Goal: Information Seeking & Learning: Learn about a topic

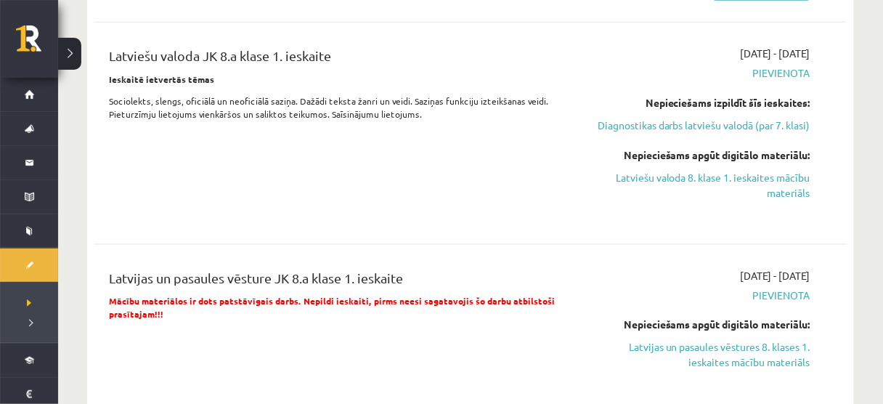
scroll to position [387, 0]
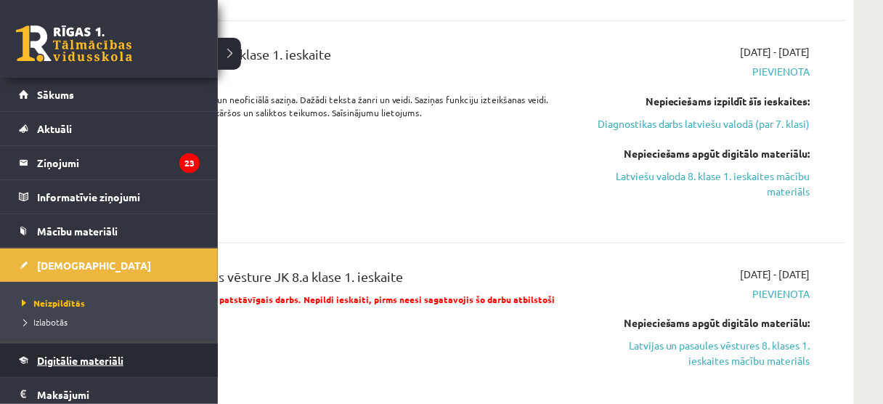
click at [60, 350] on link "Digitālie materiāli" at bounding box center [109, 360] width 181 height 33
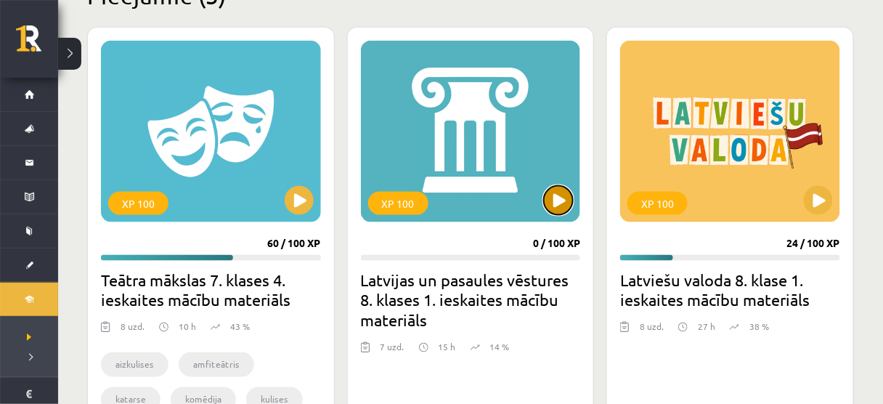
click at [557, 203] on button at bounding box center [558, 200] width 29 height 29
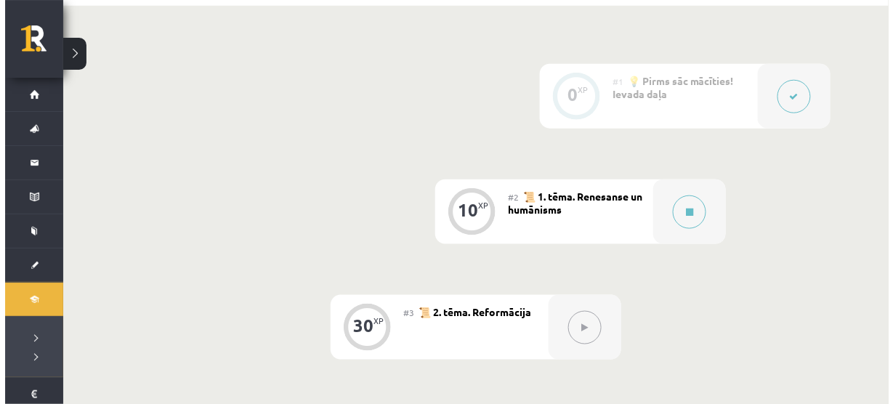
scroll to position [330, 0]
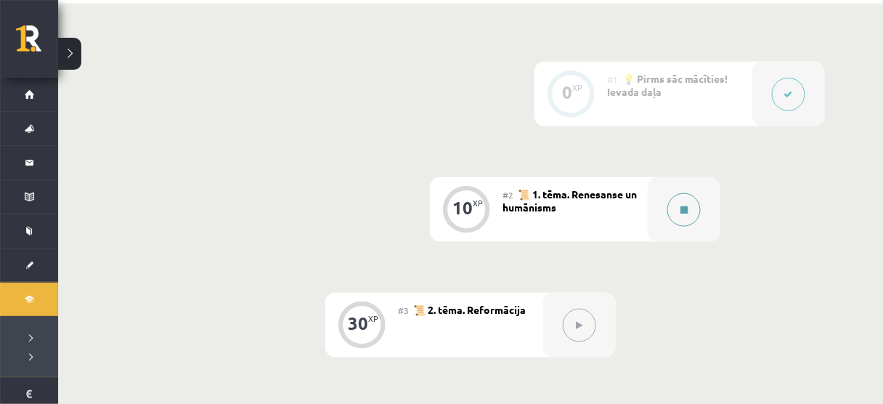
drag, startPoint x: 706, startPoint y: 230, endPoint x: 691, endPoint y: 228, distance: 15.3
click at [691, 228] on div at bounding box center [684, 209] width 73 height 65
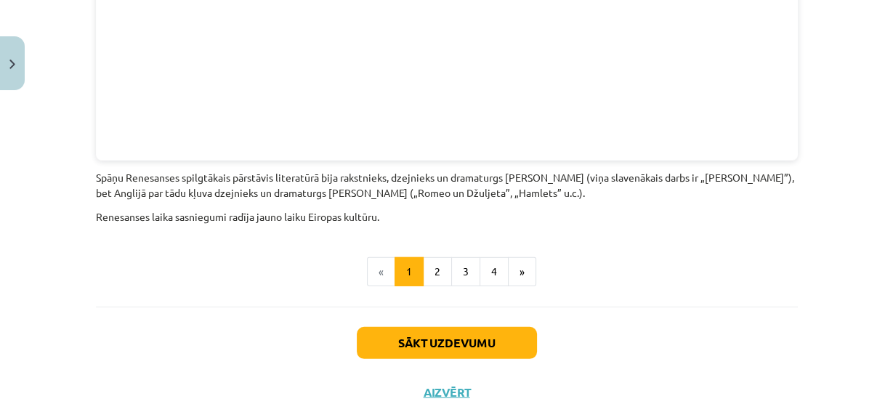
scroll to position [3341, 0]
click at [498, 258] on button "4" at bounding box center [493, 272] width 29 height 29
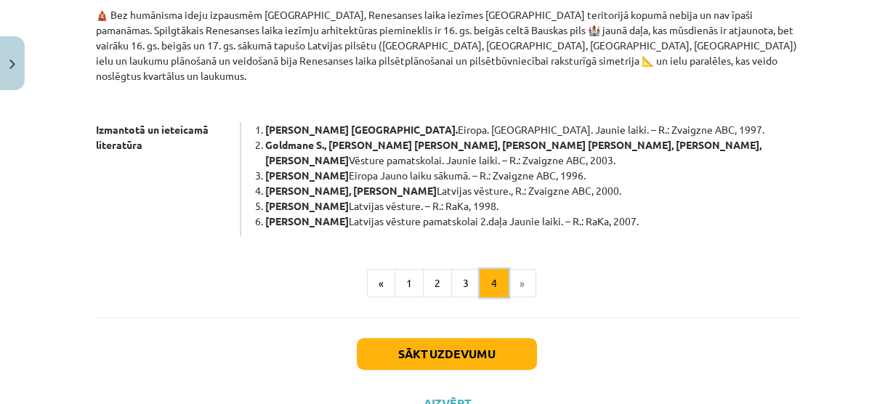
scroll to position [840, 0]
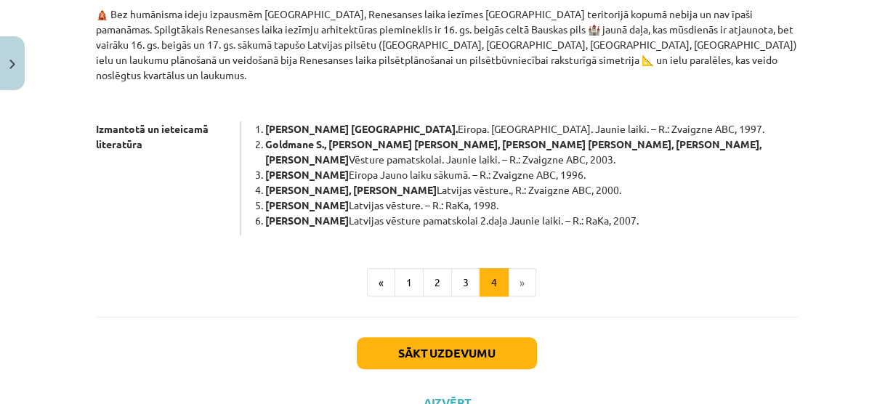
click at [516, 268] on li "»" at bounding box center [522, 282] width 28 height 29
click at [409, 268] on button "1" at bounding box center [408, 282] width 29 height 29
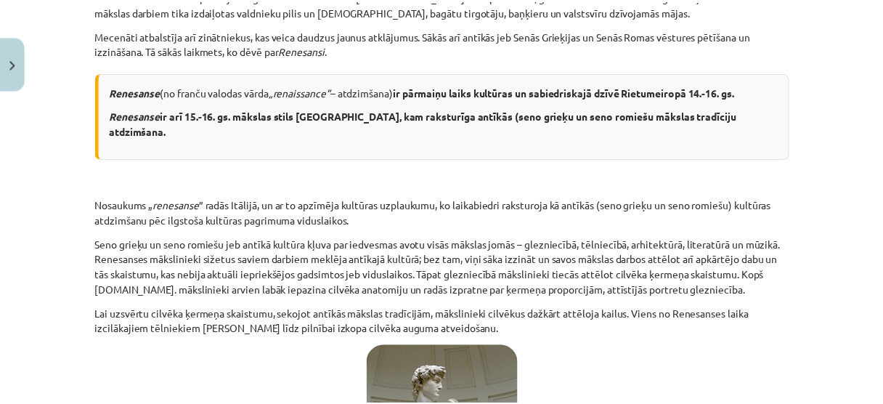
scroll to position [0, 0]
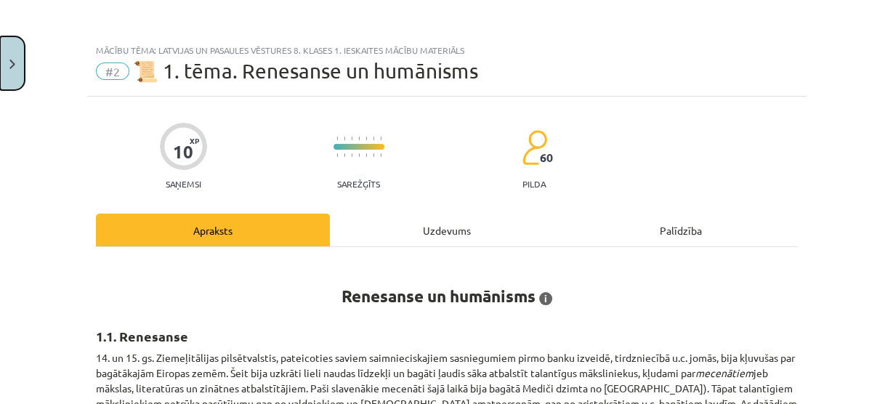
click at [0, 54] on button "Close" at bounding box center [12, 63] width 25 height 54
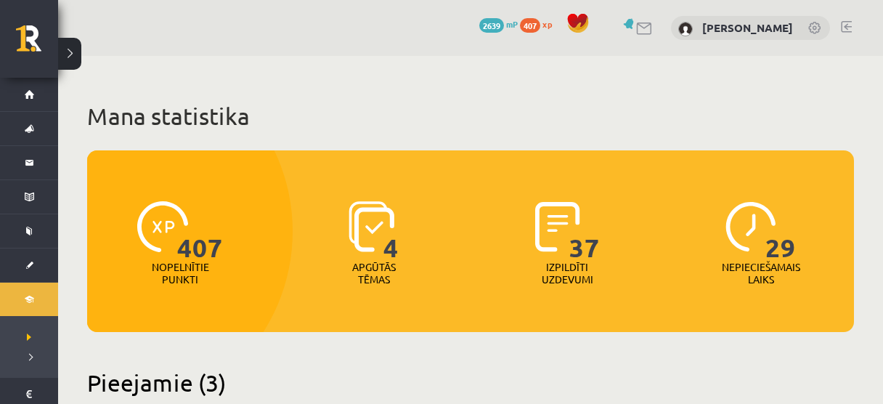
scroll to position [386, 0]
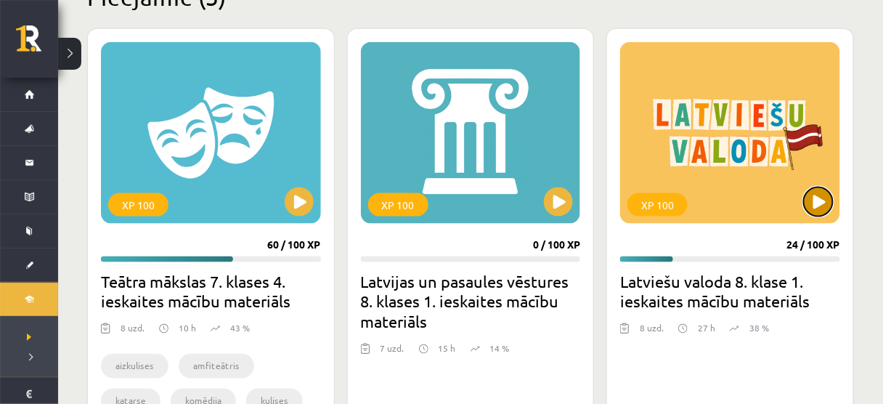
click at [827, 208] on button at bounding box center [818, 201] width 29 height 29
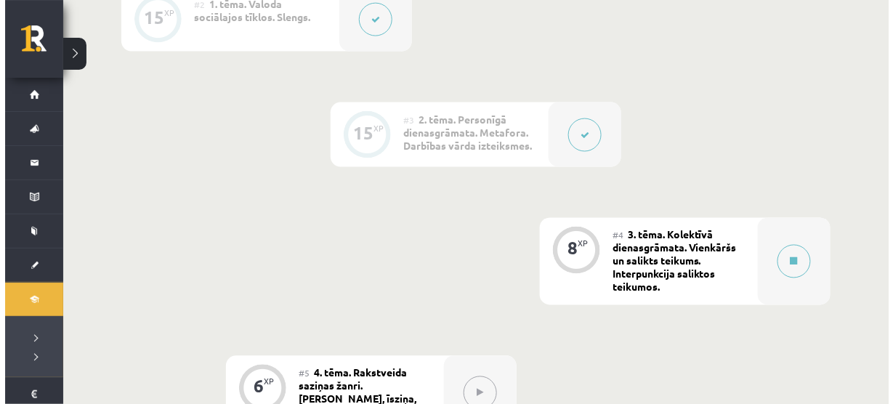
scroll to position [521, 0]
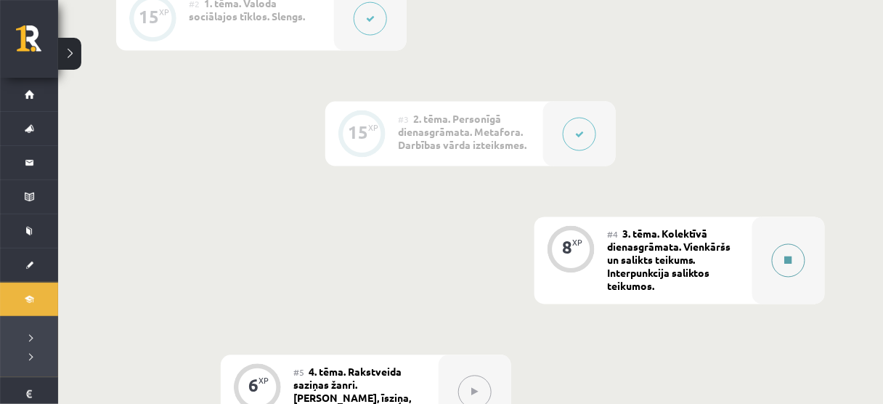
click at [782, 261] on button at bounding box center [788, 260] width 33 height 33
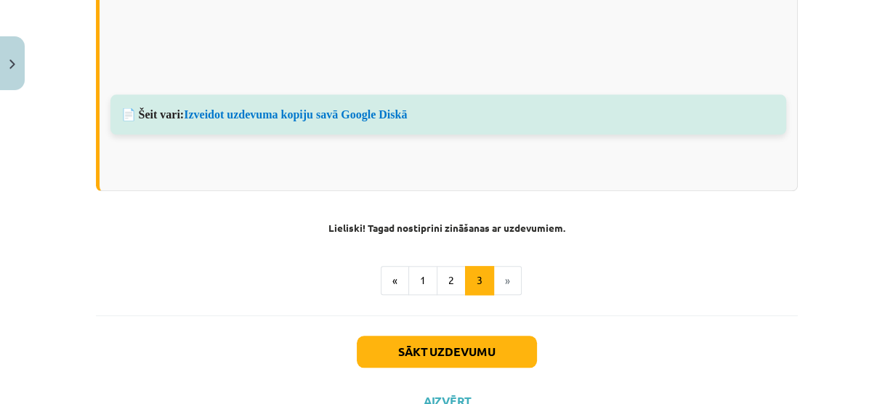
scroll to position [1232, 0]
click at [426, 265] on button "1" at bounding box center [422, 279] width 29 height 29
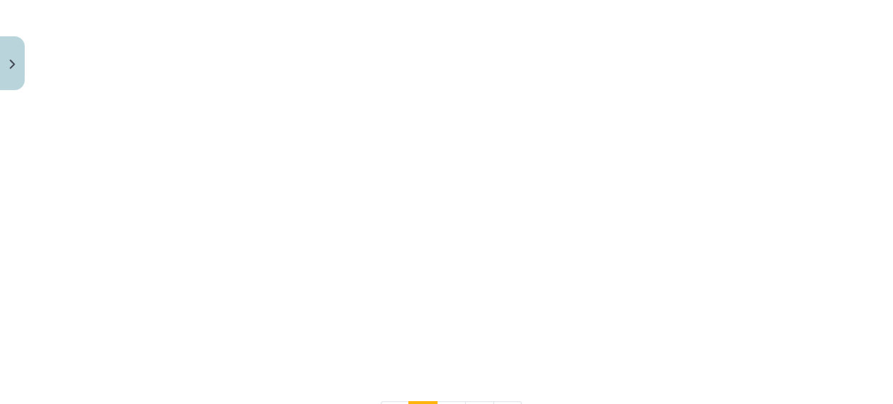
scroll to position [840, 0]
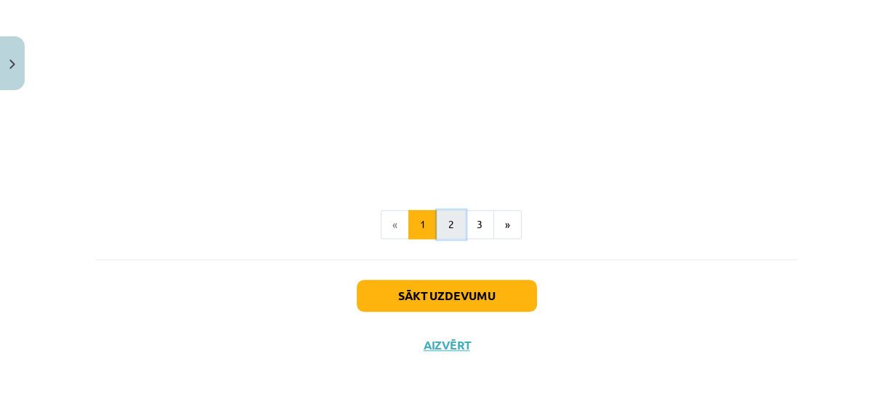
click at [451, 222] on button "2" at bounding box center [450, 224] width 29 height 29
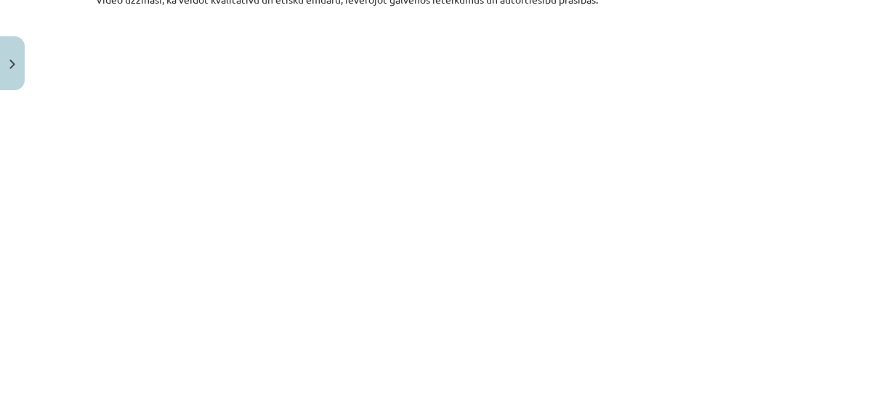
scroll to position [507, 0]
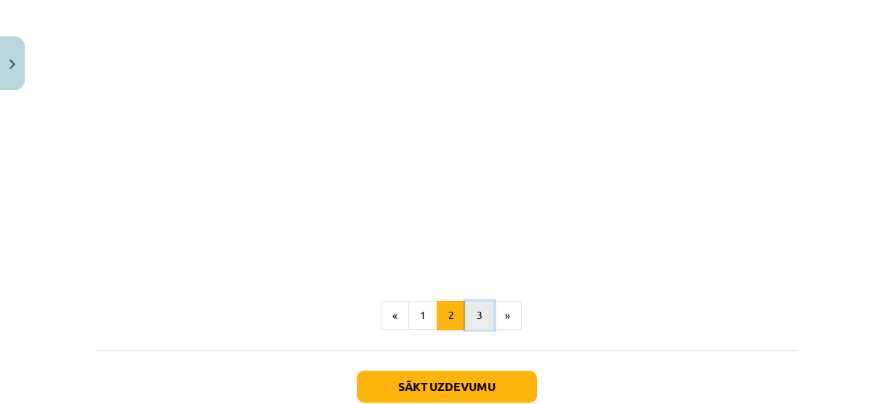
click at [482, 314] on button "3" at bounding box center [479, 315] width 29 height 29
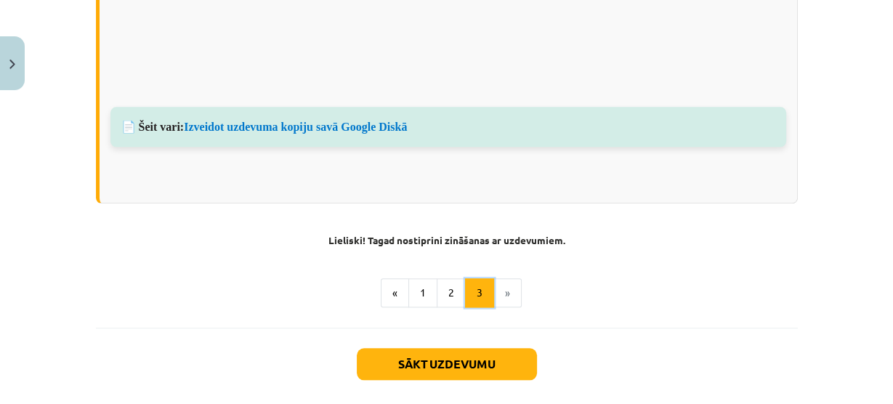
scroll to position [1239, 0]
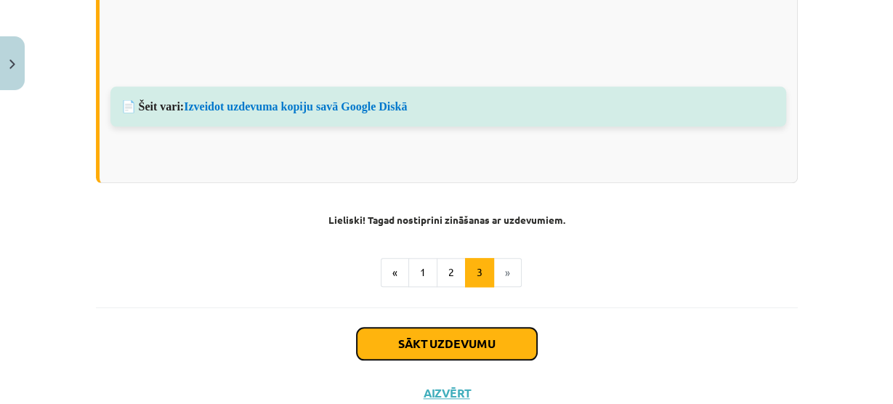
click at [442, 345] on button "Sākt uzdevumu" at bounding box center [447, 344] width 180 height 32
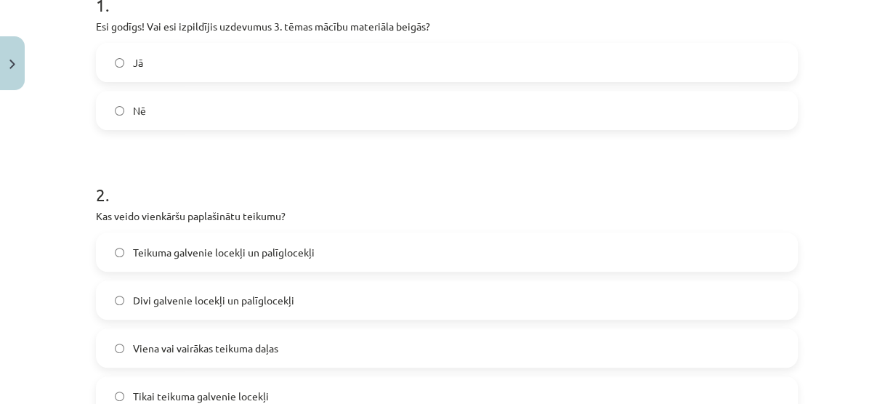
scroll to position [0, 0]
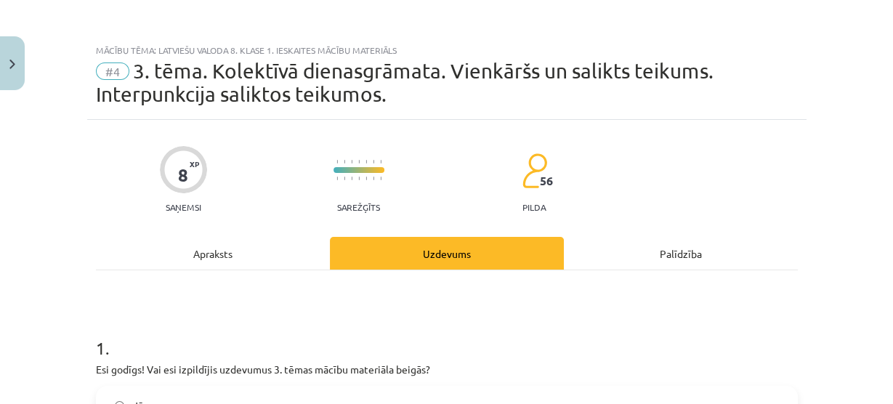
click at [236, 243] on div "Apraksts" at bounding box center [213, 253] width 234 height 33
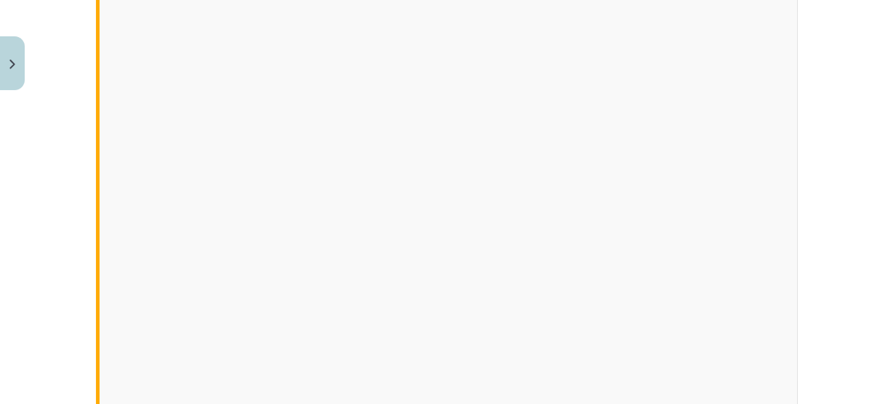
scroll to position [1280, 0]
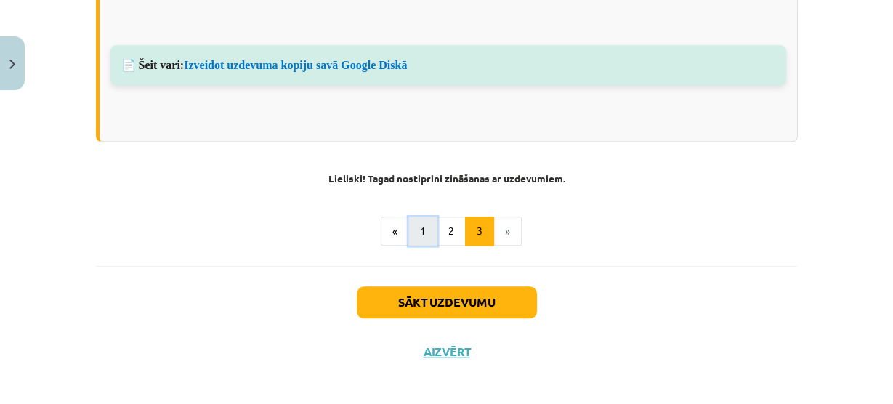
click at [411, 217] on button "1" at bounding box center [422, 230] width 29 height 29
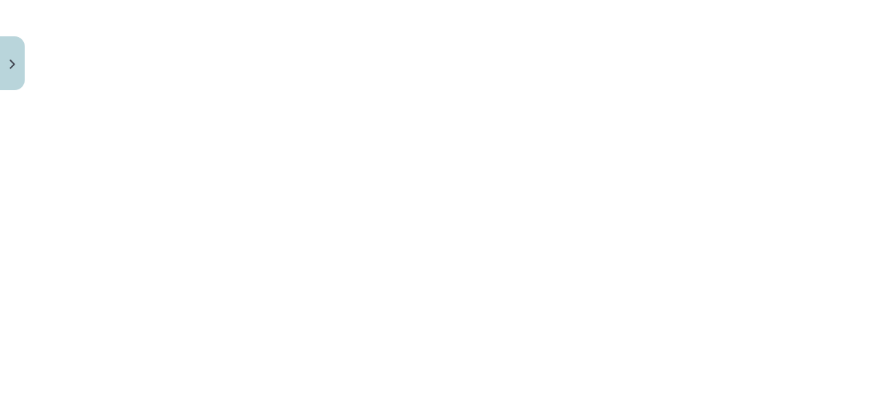
scroll to position [667, 0]
click at [458, 385] on button "2" at bounding box center [450, 396] width 29 height 29
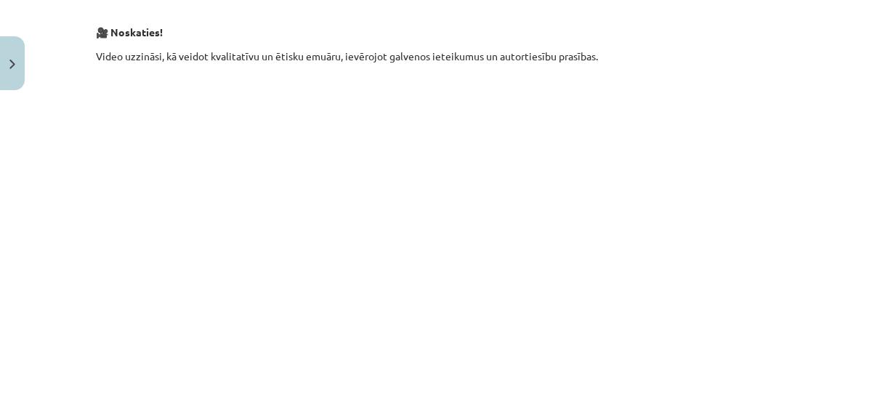
scroll to position [598, 0]
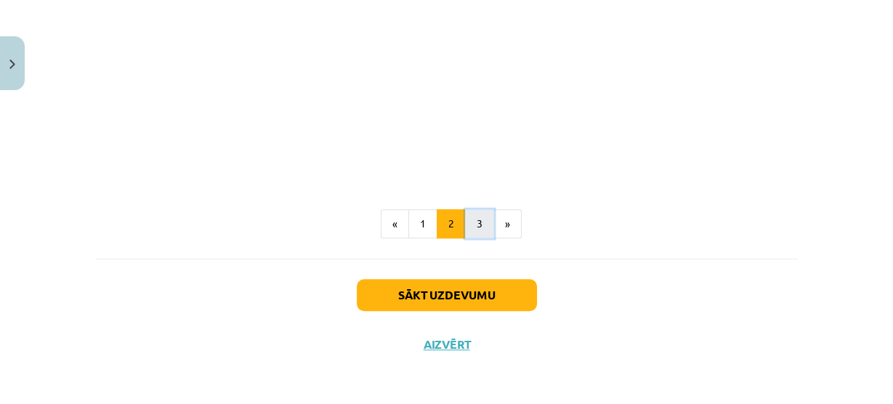
click at [470, 230] on button "3" at bounding box center [479, 223] width 29 height 29
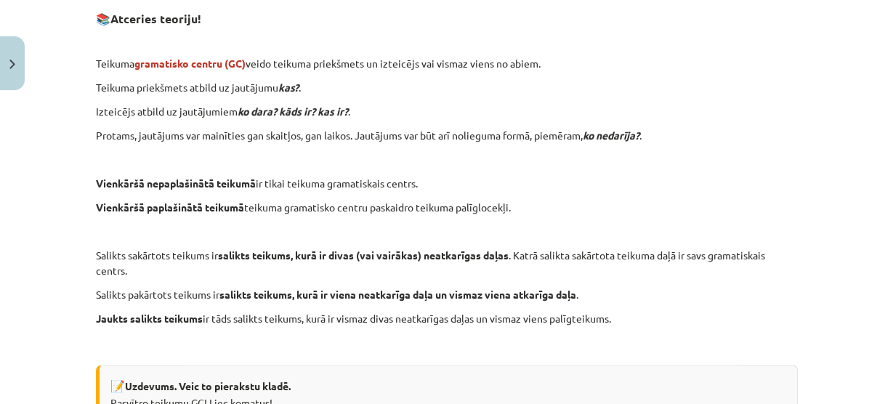
scroll to position [0, 0]
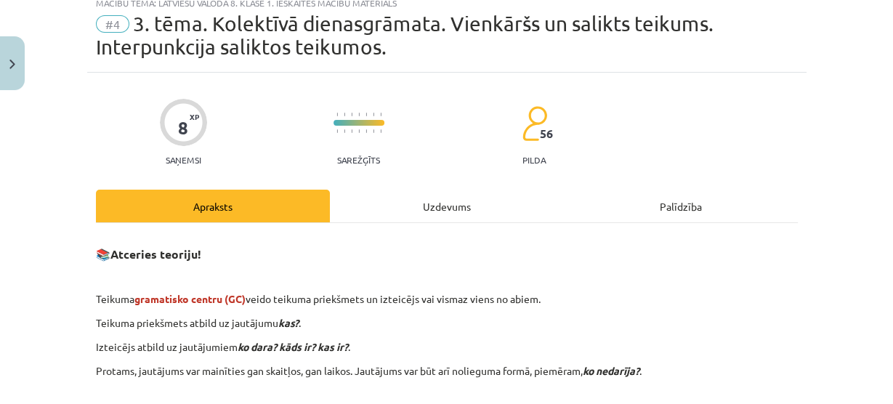
click at [462, 195] on div "Uzdevums" at bounding box center [447, 206] width 234 height 33
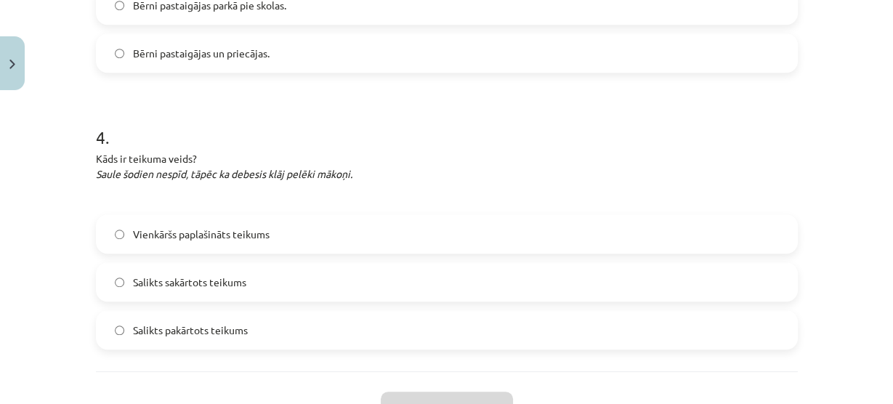
scroll to position [1036, 0]
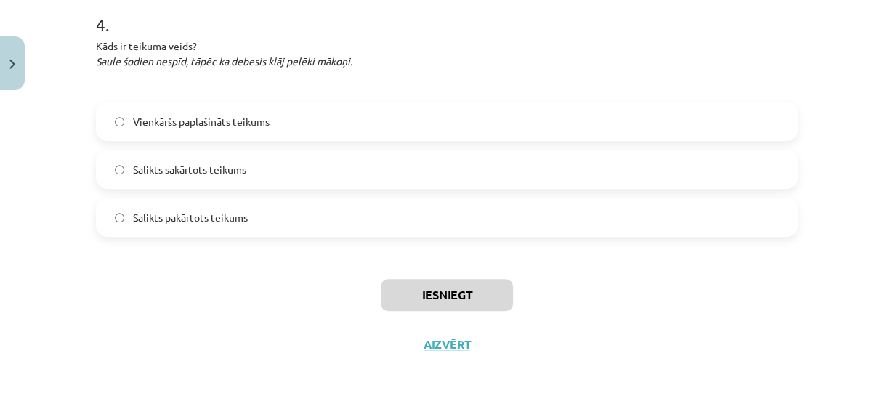
click at [616, 67] on p "Kāds ir teikuma veids? Saule šodien nespīd, tāpēc ka debesis klāj pelēki mākoņi." at bounding box center [447, 53] width 702 height 31
click at [503, 125] on label "Vienkāršs paplašināts teikums" at bounding box center [446, 121] width 699 height 36
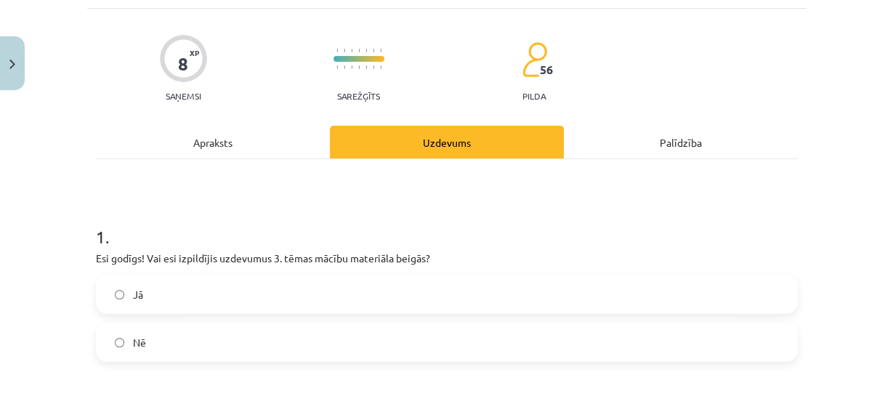
scroll to position [0, 0]
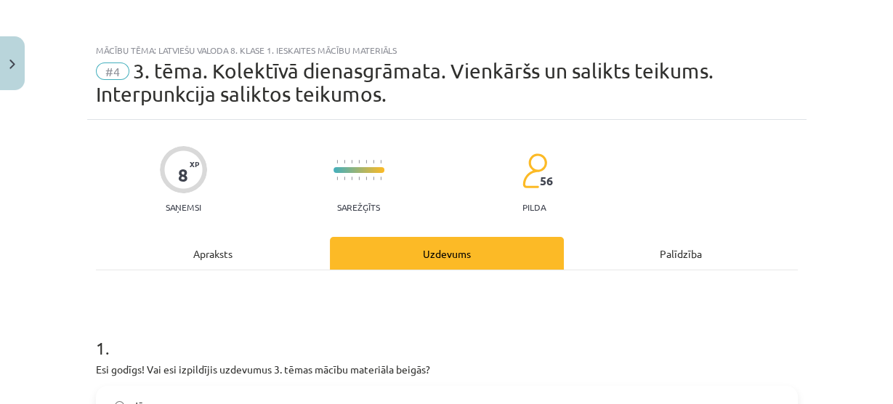
click at [279, 261] on div "Apraksts" at bounding box center [213, 253] width 234 height 33
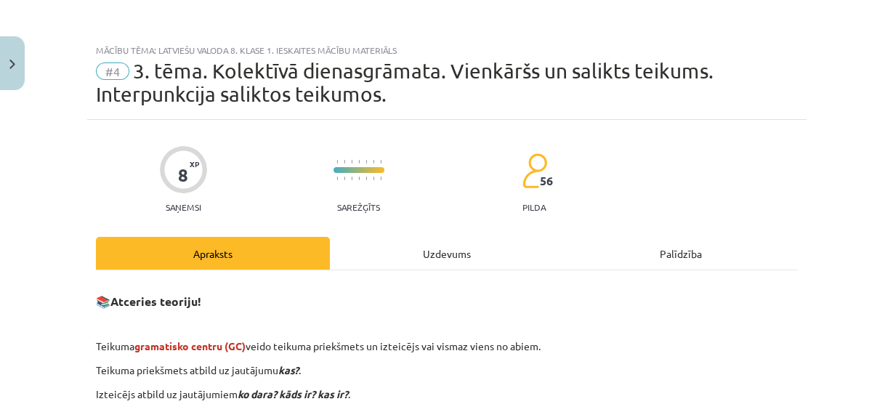
scroll to position [36, 0]
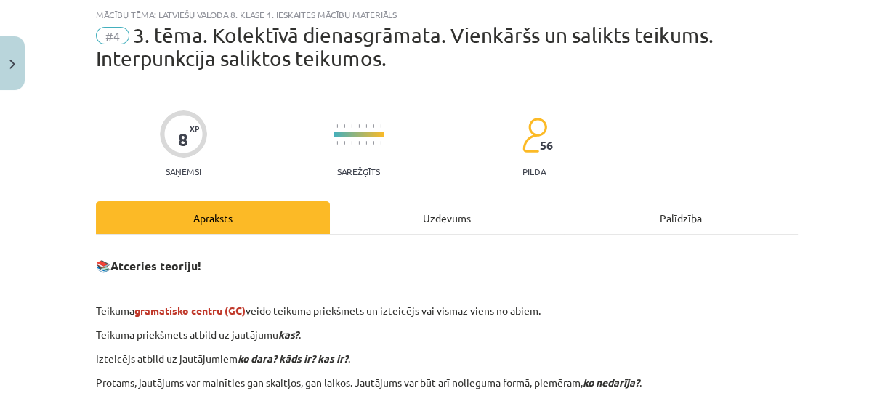
click at [447, 210] on div "Uzdevums" at bounding box center [447, 217] width 234 height 33
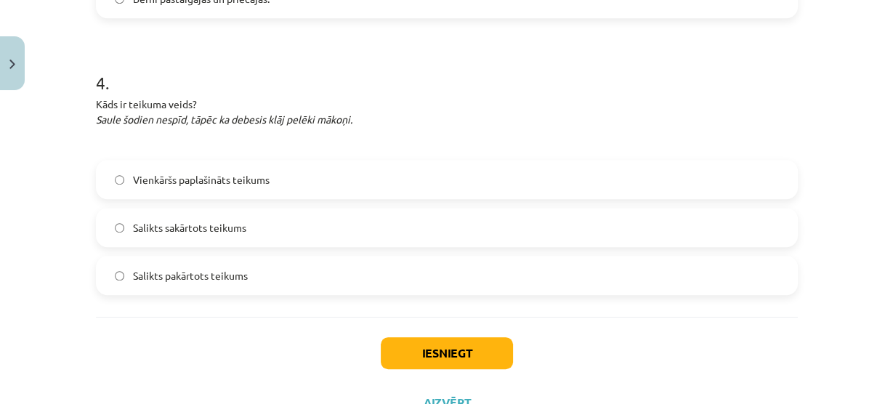
scroll to position [1036, 0]
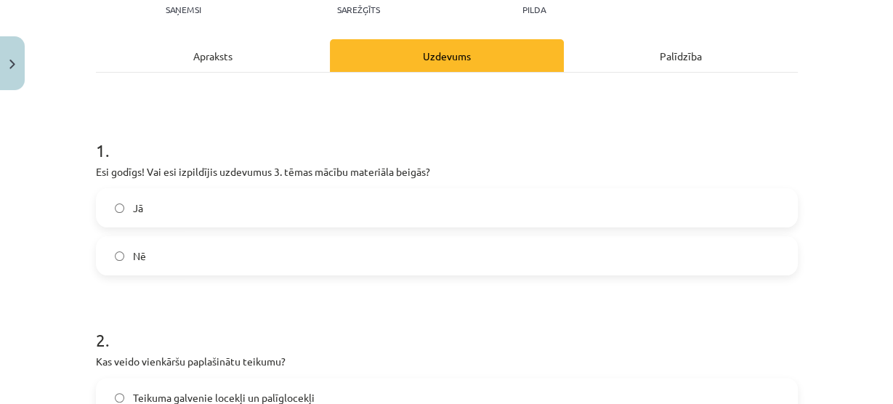
scroll to position [199, 0]
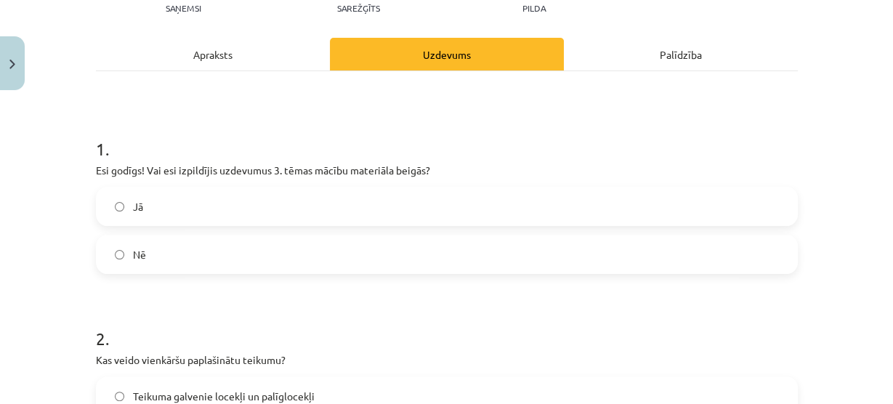
click at [138, 190] on label "Jā" at bounding box center [446, 206] width 699 height 36
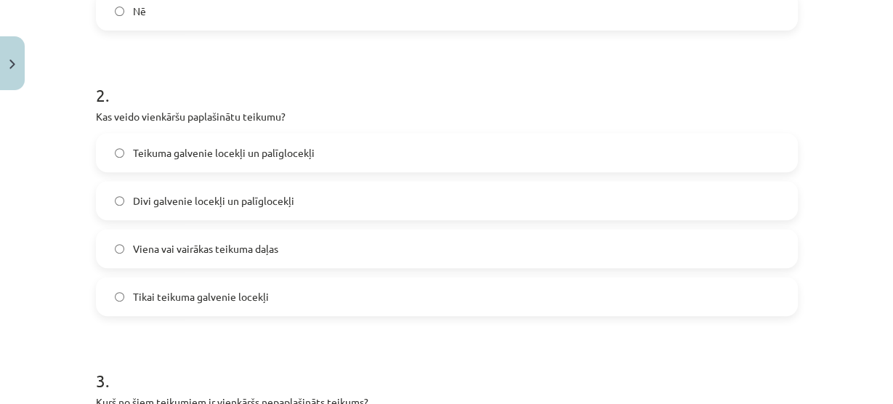
scroll to position [443, 0]
click at [107, 158] on label "Teikuma galvenie locekļi un palīglocekļi" at bounding box center [446, 152] width 699 height 36
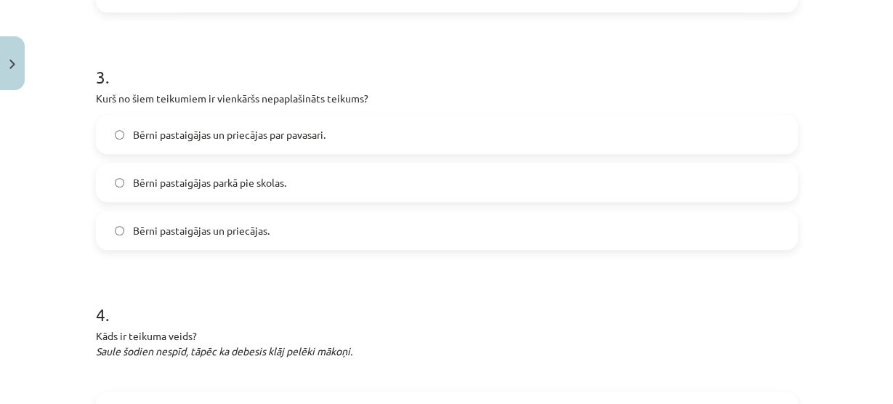
scroll to position [762, 0]
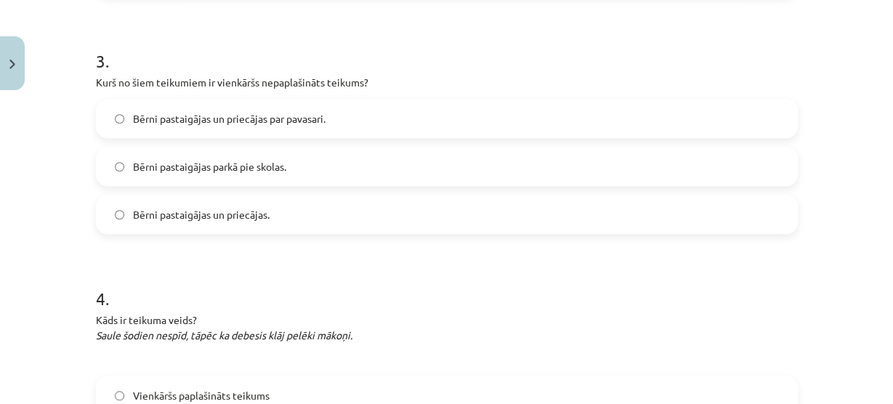
click at [145, 208] on span "Bērni pastaigājas un priecājas." at bounding box center [201, 214] width 137 height 15
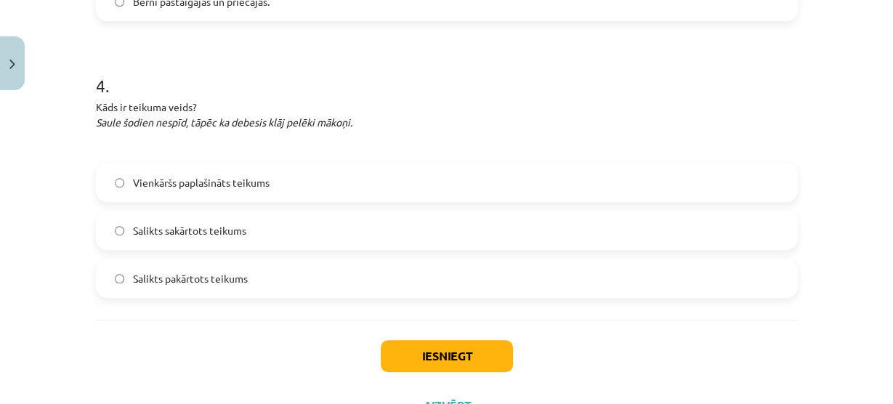
scroll to position [1036, 0]
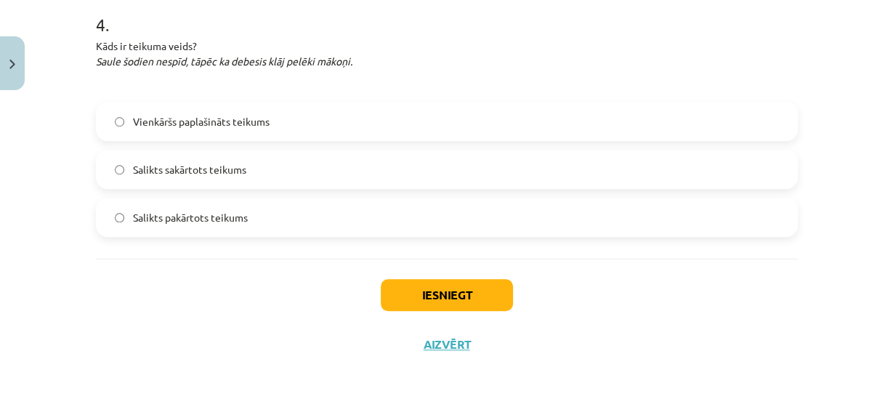
click at [179, 179] on label "Salikts sakārtots teikums" at bounding box center [446, 169] width 699 height 36
click at [172, 214] on span "Salikts pakārtots teikums" at bounding box center [190, 217] width 115 height 15
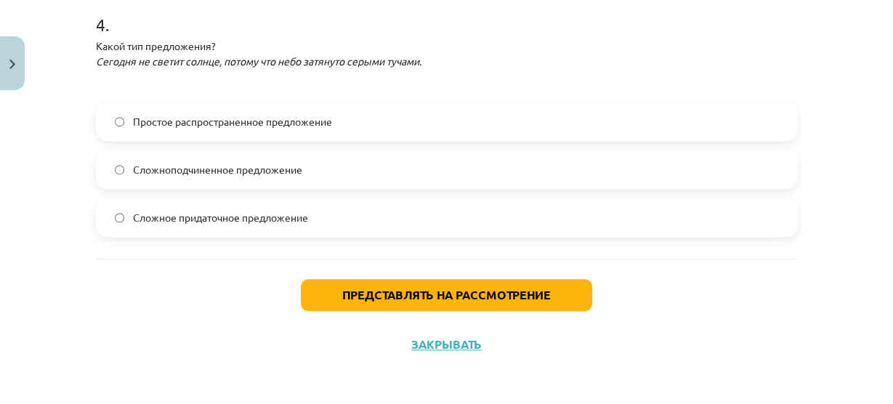
click at [507, 91] on p at bounding box center [447, 85] width 702 height 15
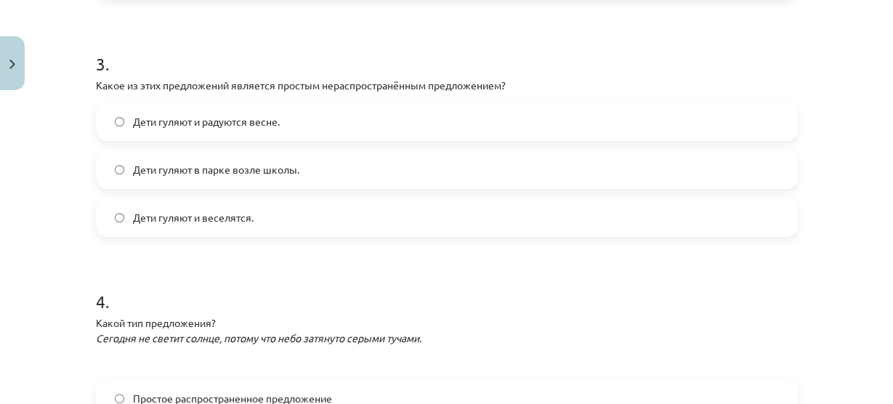
scroll to position [733, 0]
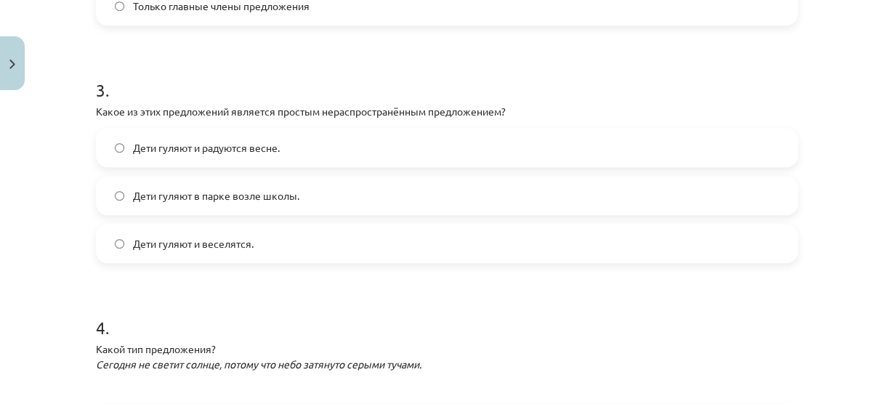
drag, startPoint x: 501, startPoint y: 117, endPoint x: 490, endPoint y: 114, distance: 11.3
click at [490, 114] on font "Какое из этих предложений является простым нераспространённым предложением?" at bounding box center [301, 111] width 410 height 13
drag, startPoint x: 538, startPoint y: 109, endPoint x: 483, endPoint y: 118, distance: 55.9
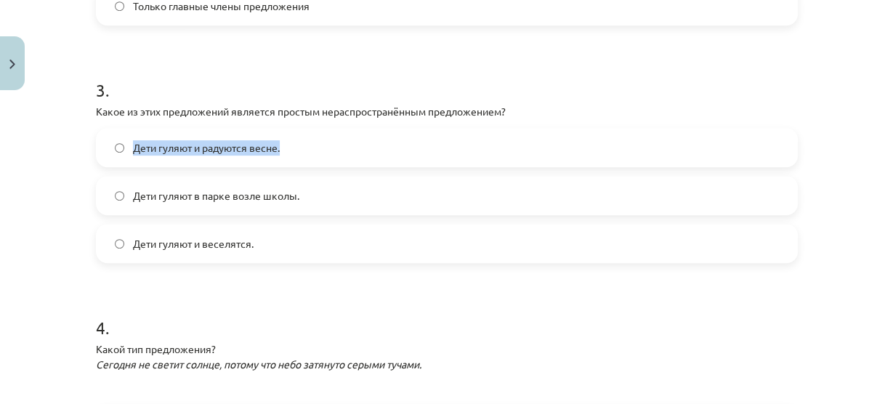
click at [483, 118] on p "Какое из этих предложений является простым нераспространённым предложением?" at bounding box center [447, 111] width 702 height 15
click at [482, 160] on label "Дети гуляют и радуются весне." at bounding box center [446, 147] width 699 height 36
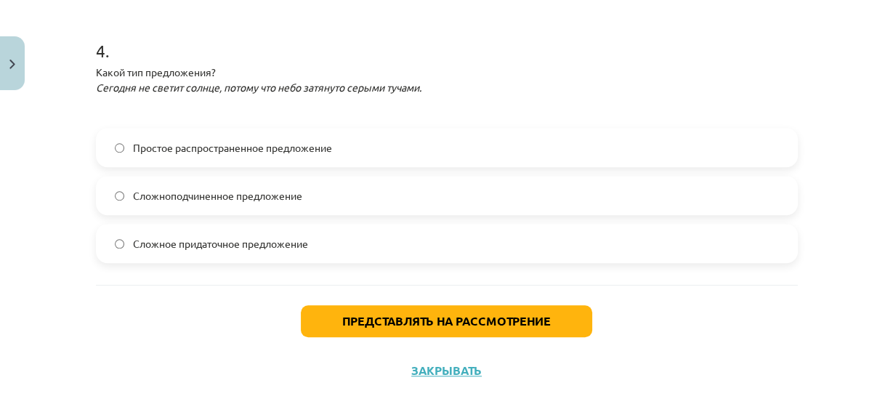
scroll to position [1010, 0]
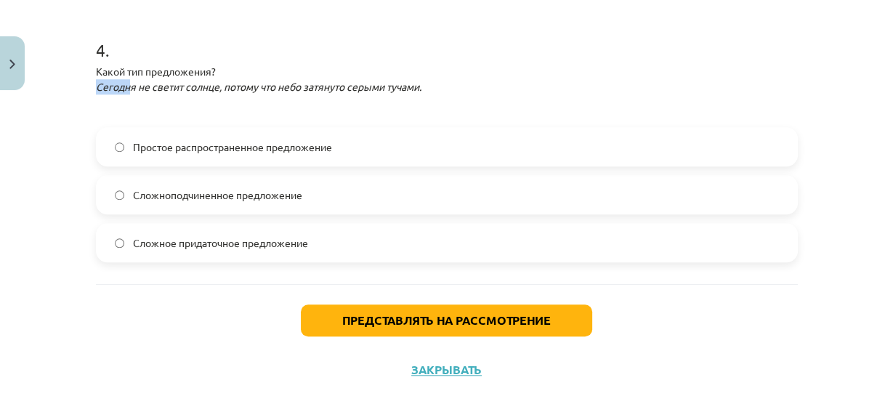
drag, startPoint x: 93, startPoint y: 85, endPoint x: 138, endPoint y: 87, distance: 45.1
click at [138, 87] on font "Сегодня не светит солнце, потому что небо затянуто серыми тучами." at bounding box center [258, 86] width 325 height 13
click at [107, 84] on font "Сегодня не светит солнце, потому что небо затянуто серыми тучами." at bounding box center [258, 86] width 325 height 13
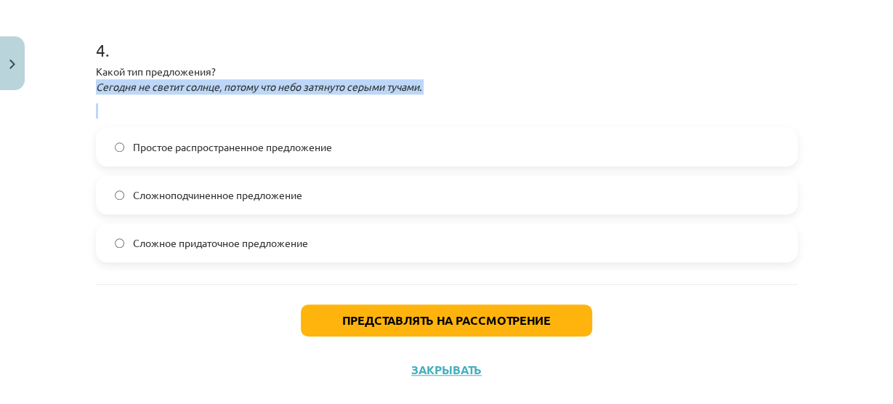
drag, startPoint x: 89, startPoint y: 84, endPoint x: 279, endPoint y: 102, distance: 190.5
click at [285, 107] on p at bounding box center [447, 110] width 702 height 15
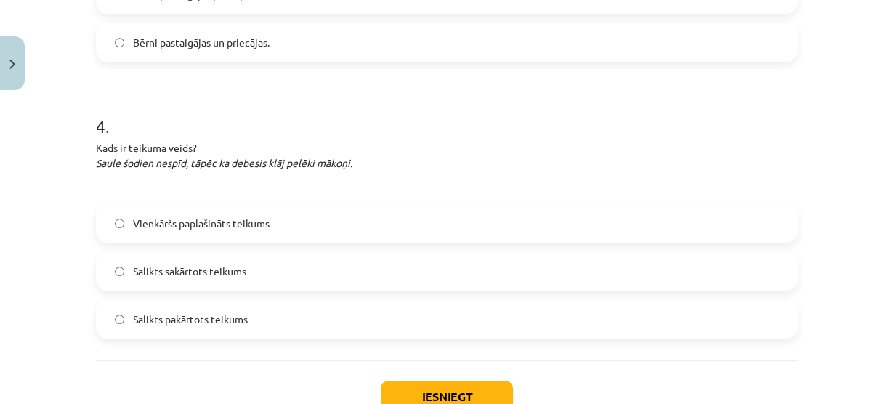
scroll to position [521, 0]
click at [616, 114] on h1 "4 ." at bounding box center [447, 113] width 702 height 45
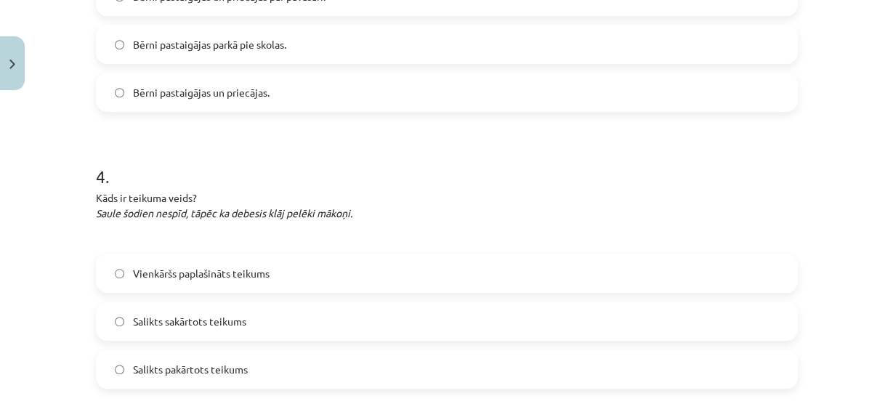
scroll to position [771, 0]
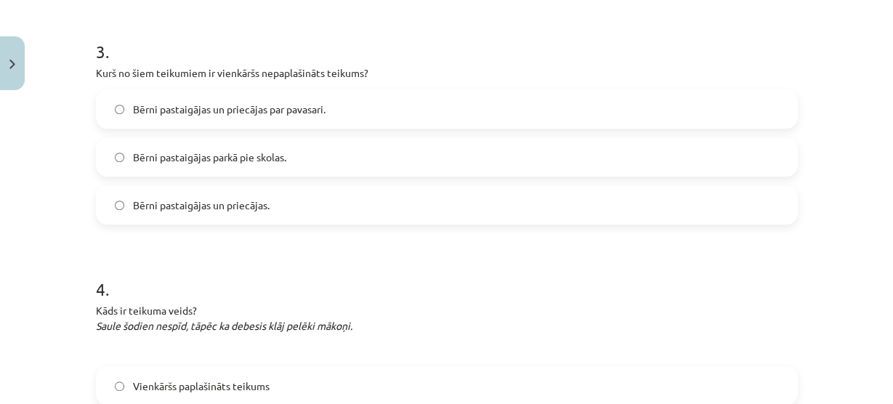
drag, startPoint x: 546, startPoint y: 367, endPoint x: 521, endPoint y: 314, distance: 57.8
click at [521, 314] on div "4 . Kāds ir teikuma veids? Saule šodien nespīd, tāpēc ka debesis klāj pelēki mā…" at bounding box center [447, 377] width 702 height 248
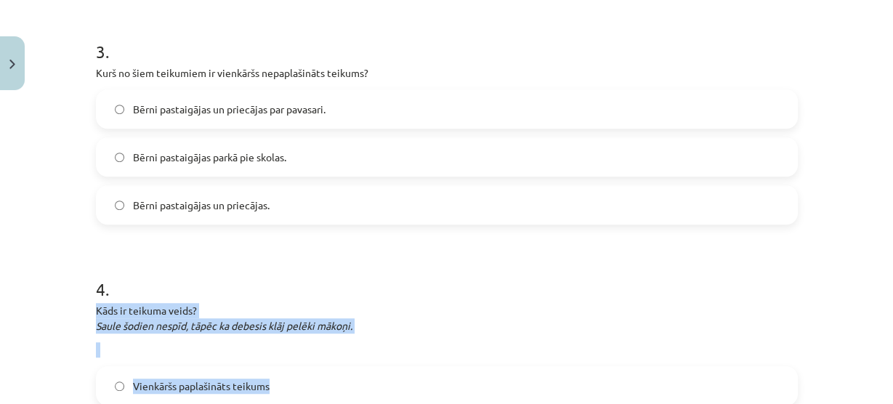
click at [513, 299] on div "4 . Kāds ir teikuma veids? Saule šodien nespīd, tāpēc ka debesis klāj pelēki mā…" at bounding box center [447, 377] width 702 height 248
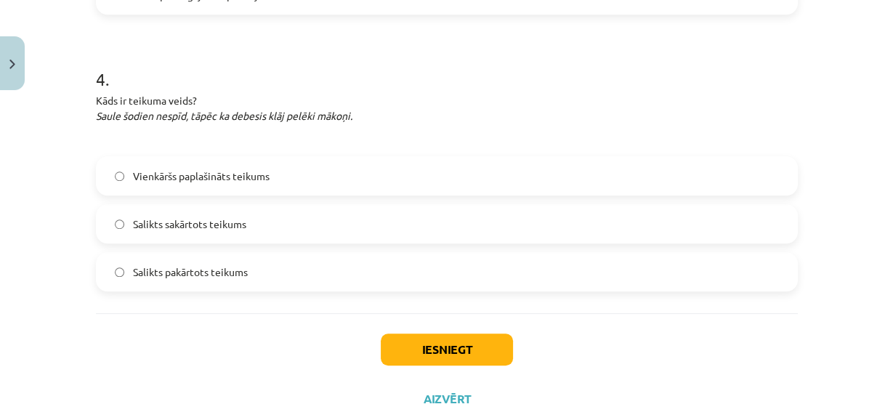
scroll to position [985, 0]
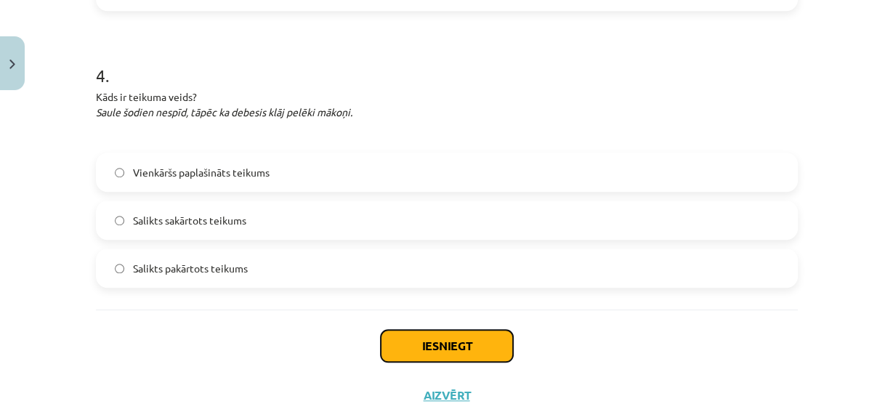
click at [493, 348] on button "Iesniegt" at bounding box center [447, 346] width 132 height 32
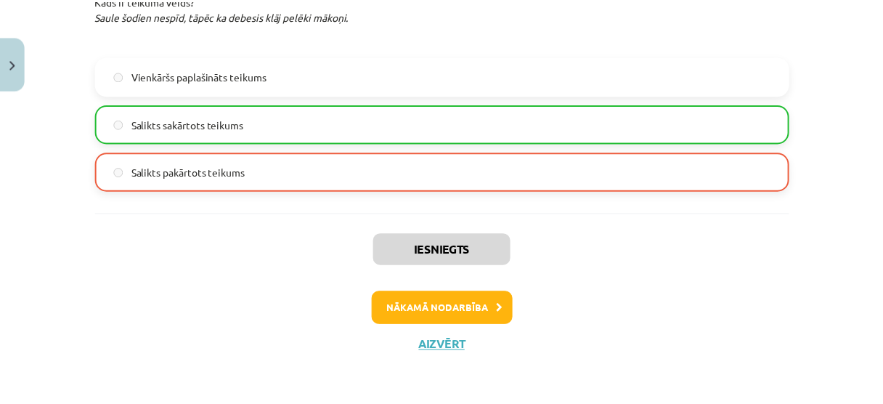
scroll to position [1081, 0]
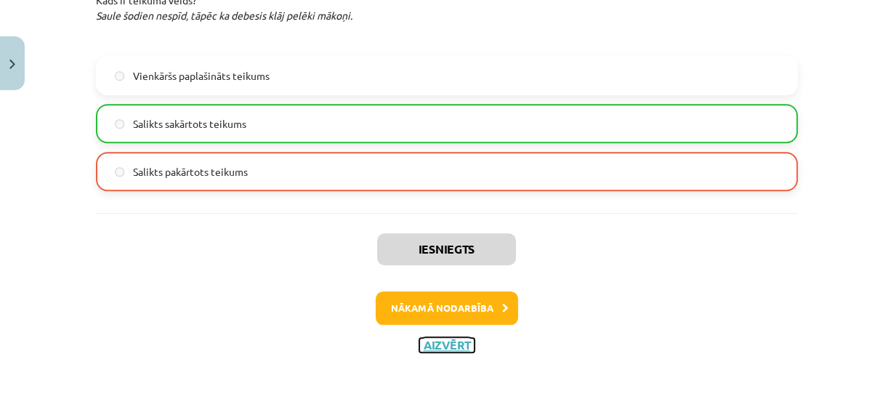
click at [467, 340] on button "Aizvērt" at bounding box center [446, 345] width 55 height 15
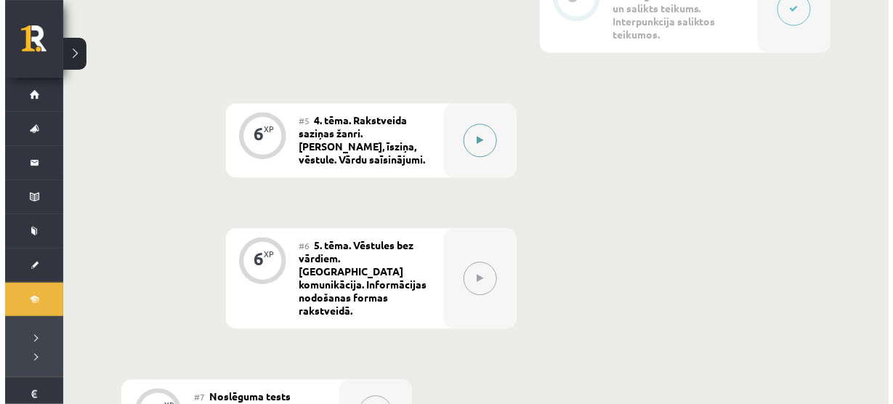
scroll to position [803, 0]
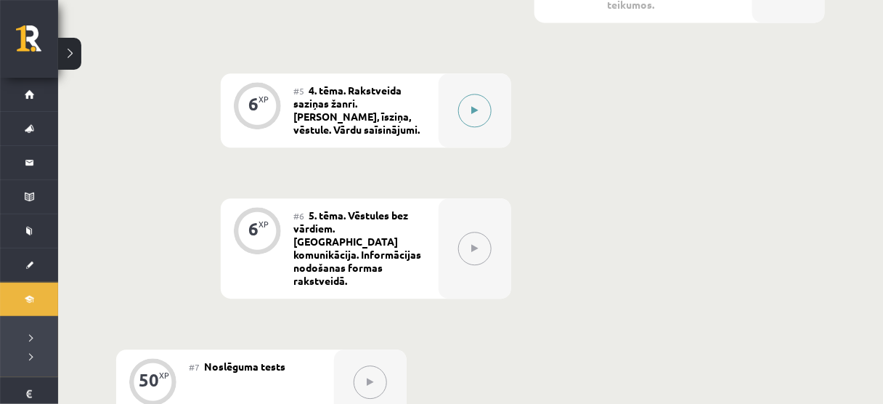
drag, startPoint x: 500, startPoint y: 115, endPoint x: 487, endPoint y: 114, distance: 13.1
click at [487, 114] on div at bounding box center [475, 110] width 73 height 74
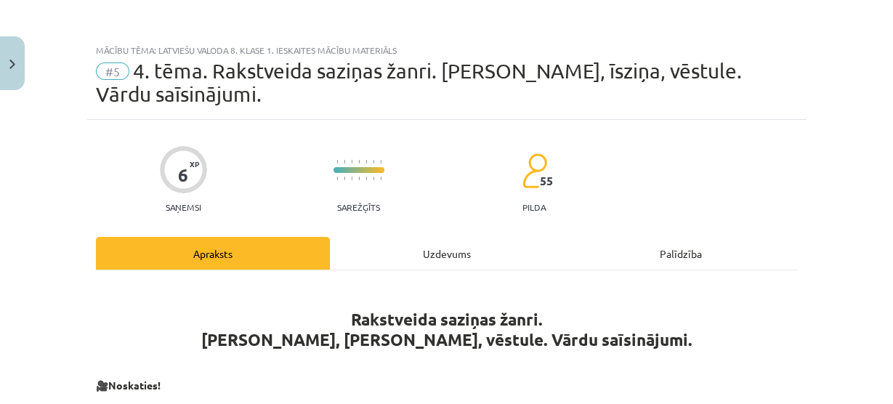
click at [487, 114] on div "Mācību tēma: Latviešu valoda 8. klase 1. ieskaites mācību materiāls #5 4. tēma.…" at bounding box center [446, 202] width 893 height 404
click at [28, 84] on div "Mācību tēma: Latviešu valoda 8. klase 1. ieskaites mācību materiāls #5 4. tēma.…" at bounding box center [446, 202] width 893 height 404
click at [15, 84] on button "Close" at bounding box center [12, 63] width 25 height 54
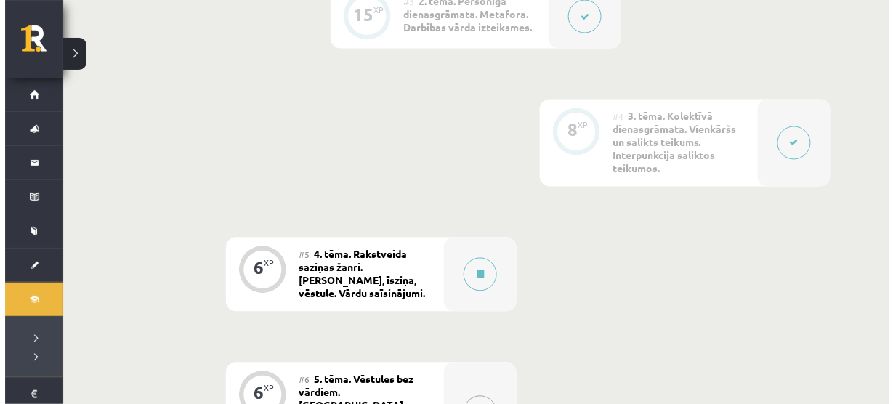
scroll to position [643, 0]
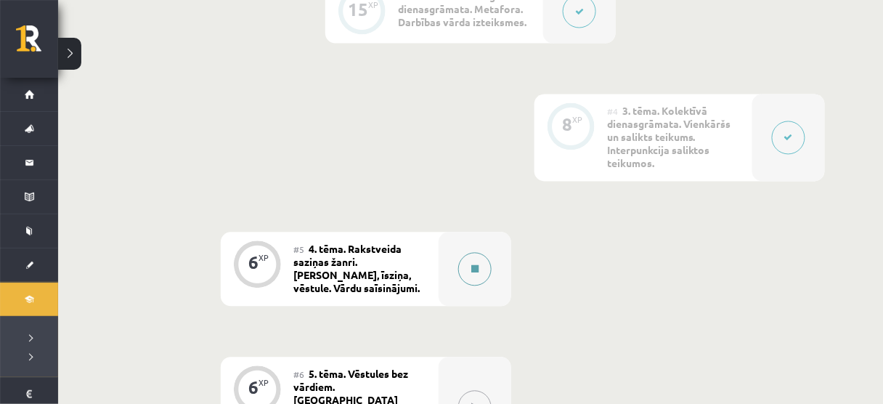
click at [473, 265] on icon at bounding box center [474, 269] width 7 height 9
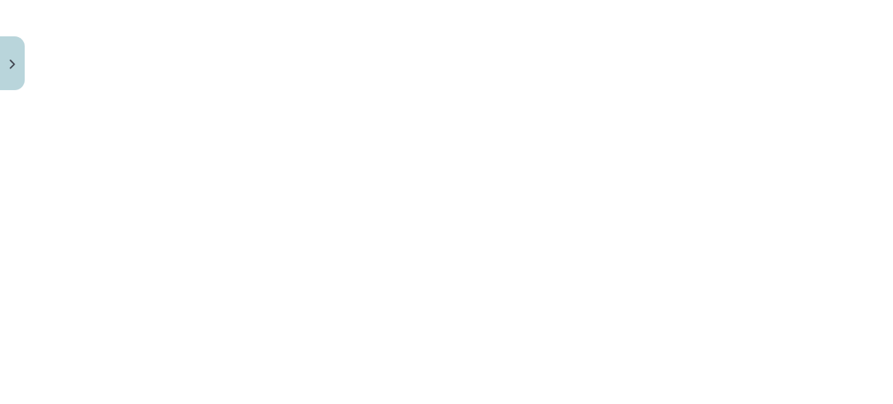
scroll to position [667, 0]
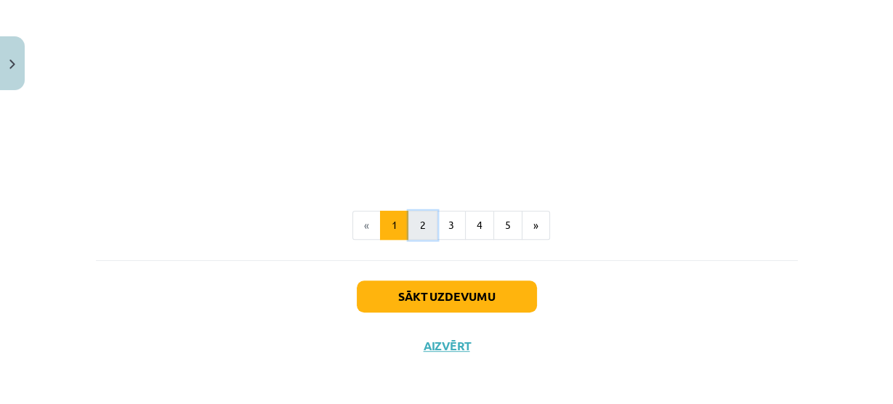
click at [414, 234] on button "2" at bounding box center [422, 225] width 29 height 29
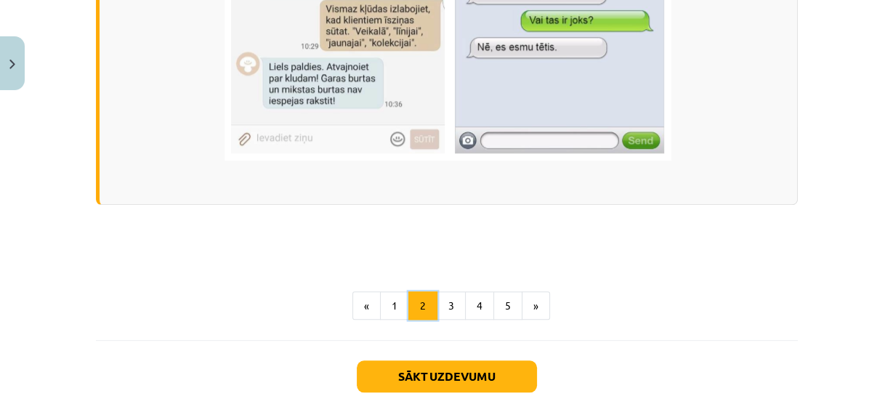
scroll to position [1245, 0]
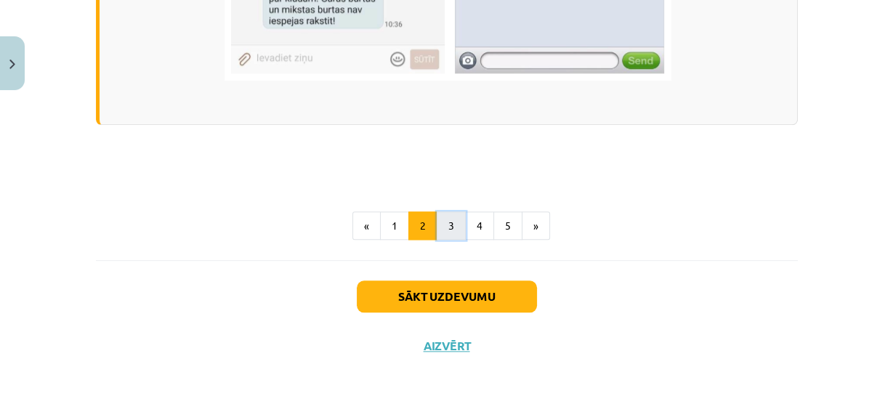
click at [445, 224] on button "3" at bounding box center [450, 225] width 29 height 29
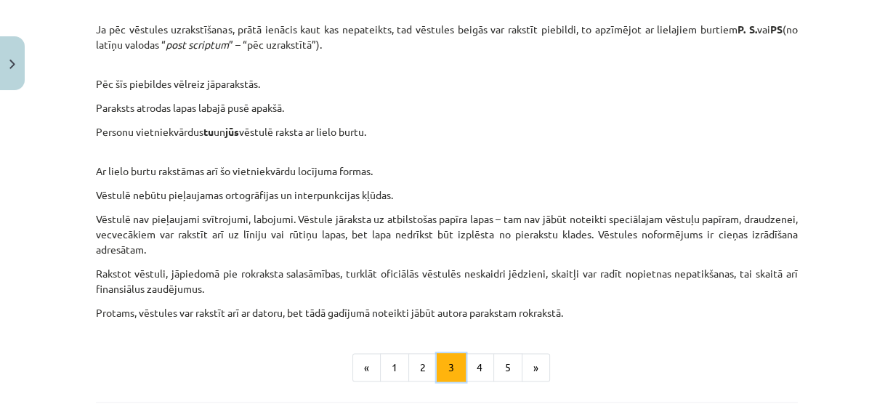
scroll to position [1532, 0]
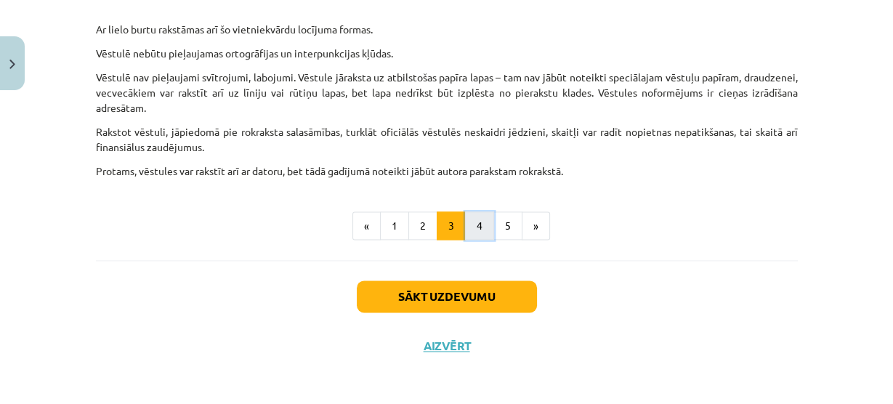
click at [481, 224] on button "4" at bounding box center [479, 225] width 29 height 29
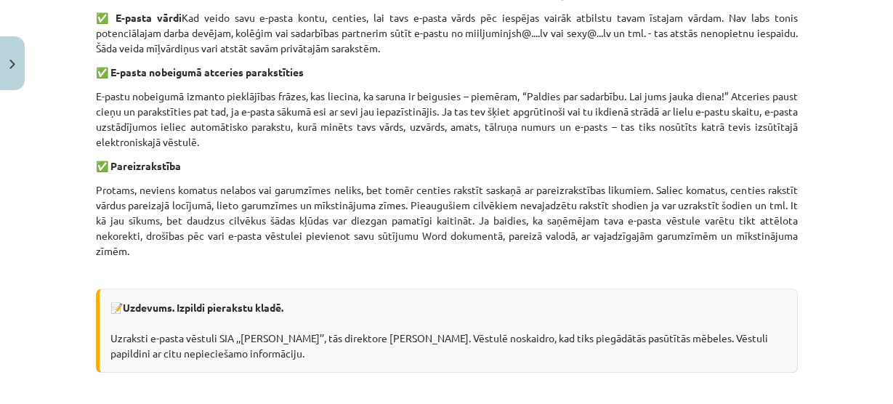
scroll to position [1194, 0]
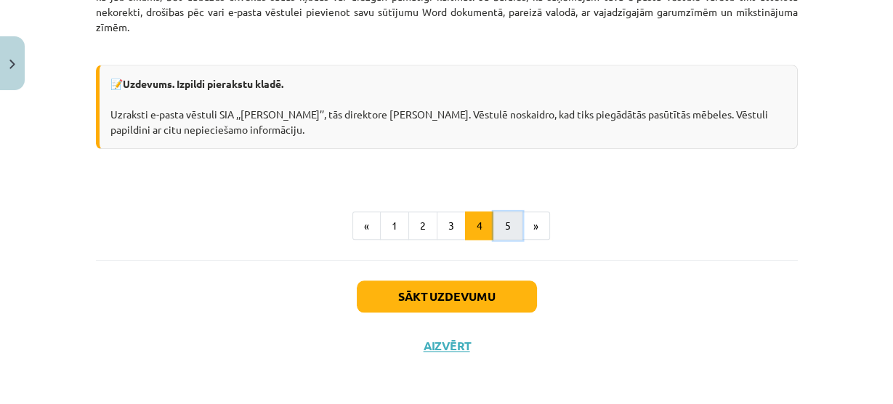
click at [500, 220] on button "5" at bounding box center [507, 225] width 29 height 29
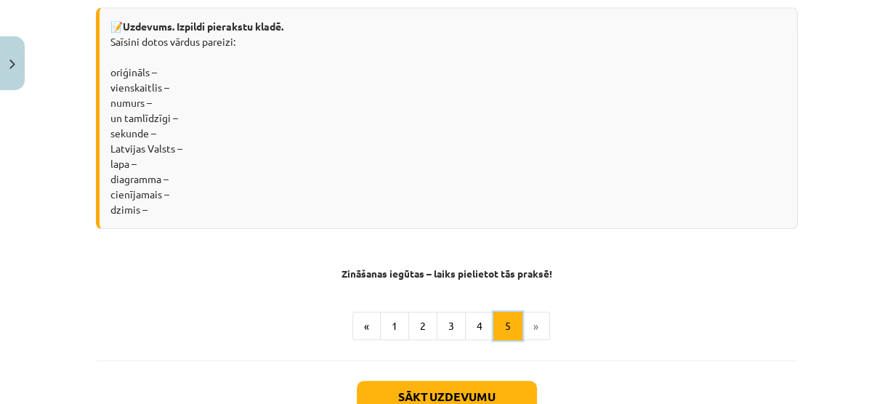
scroll to position [1358, 0]
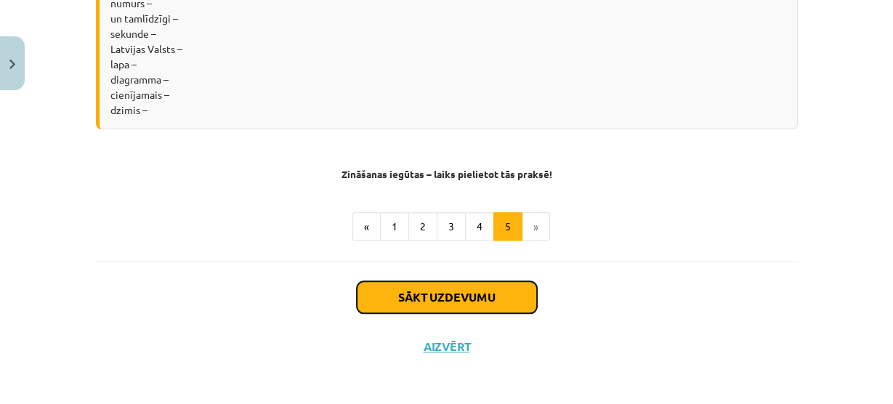
click at [487, 293] on button "Sākt uzdevumu" at bounding box center [447, 297] width 180 height 32
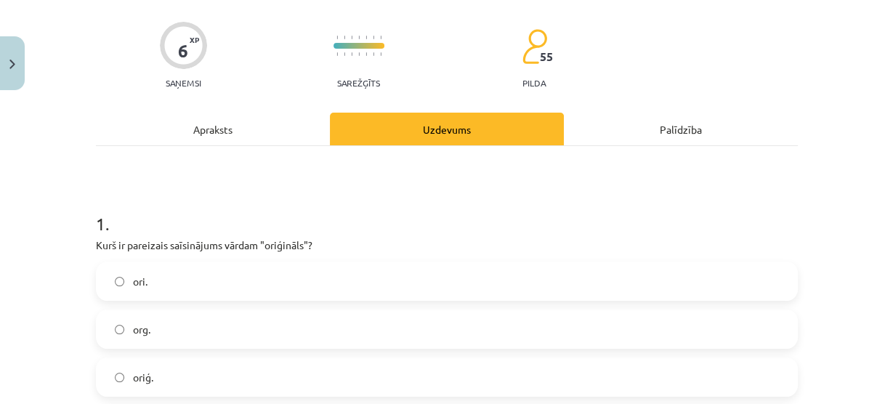
scroll to position [110, 0]
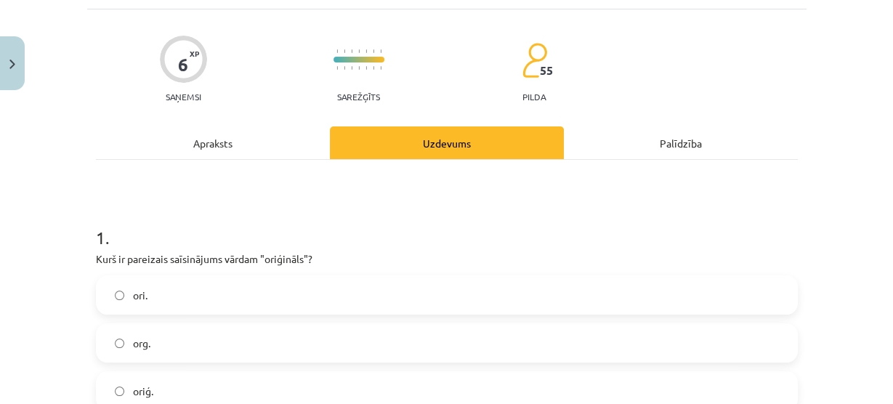
click at [182, 145] on div "Apraksts" at bounding box center [213, 142] width 234 height 33
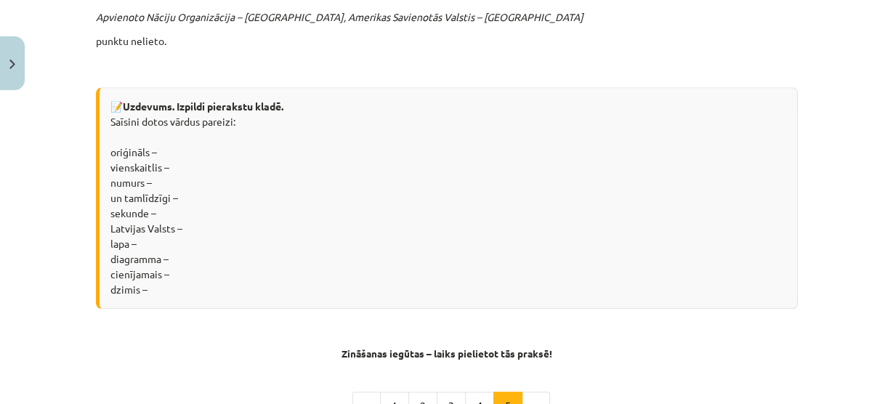
scroll to position [1358, 0]
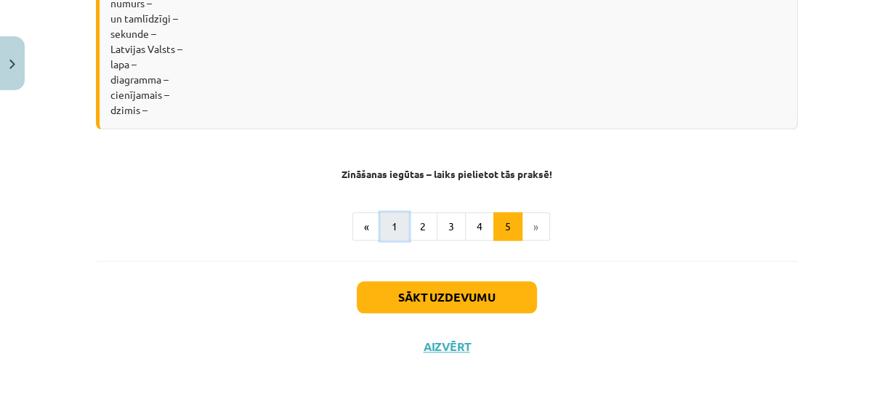
click at [396, 225] on button "1" at bounding box center [394, 226] width 29 height 29
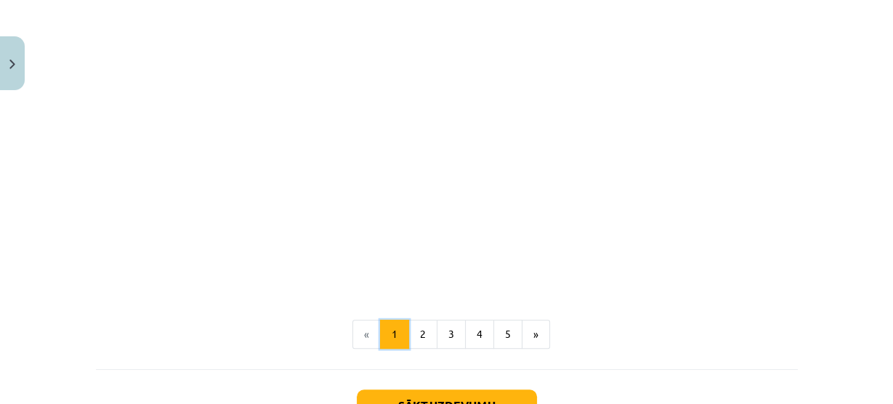
scroll to position [667, 0]
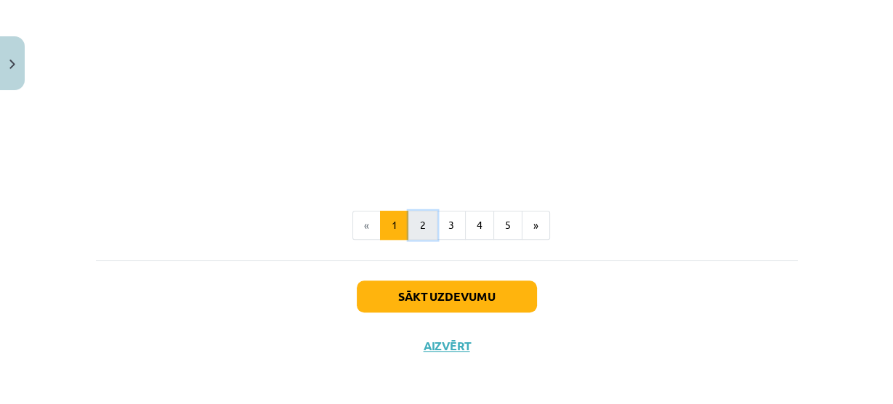
click at [408, 219] on button "2" at bounding box center [422, 225] width 29 height 29
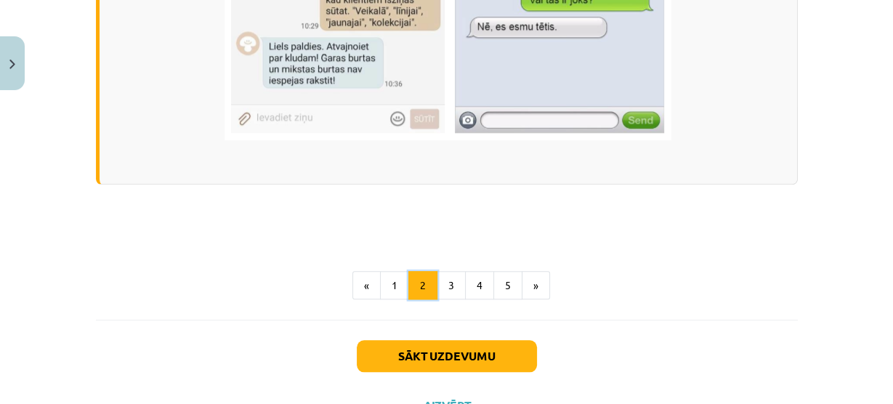
scroll to position [1186, 0]
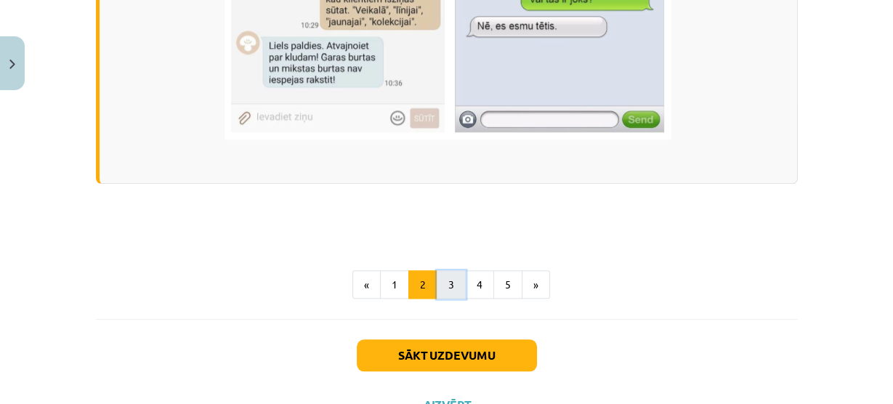
click at [450, 277] on button "3" at bounding box center [450, 284] width 29 height 29
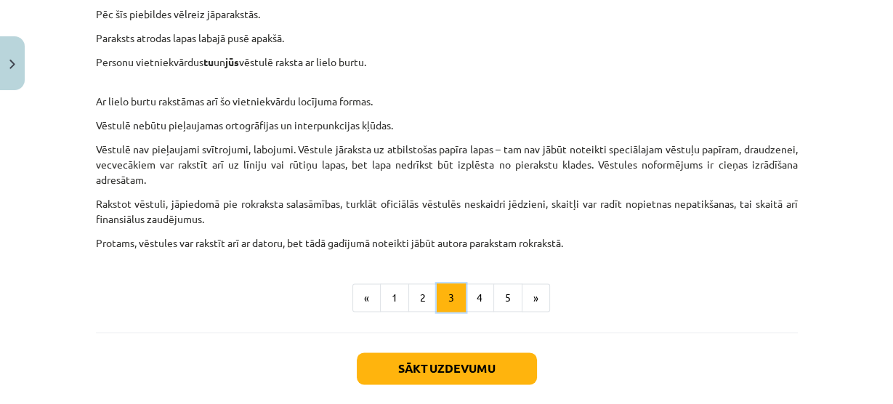
scroll to position [1532, 0]
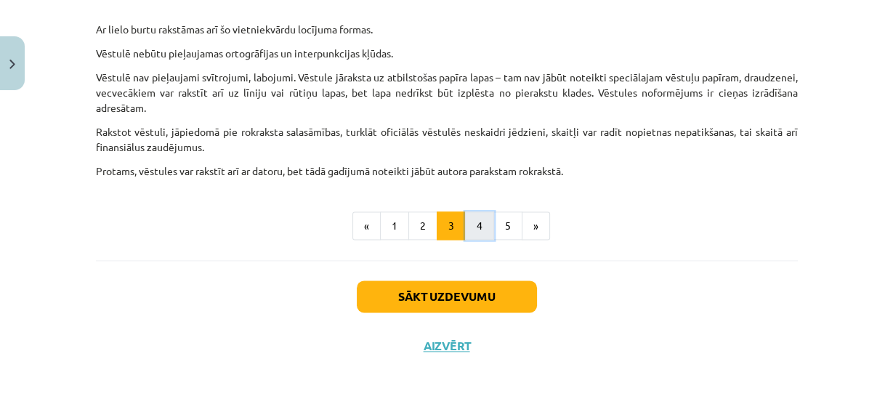
click at [465, 230] on button "4" at bounding box center [479, 225] width 29 height 29
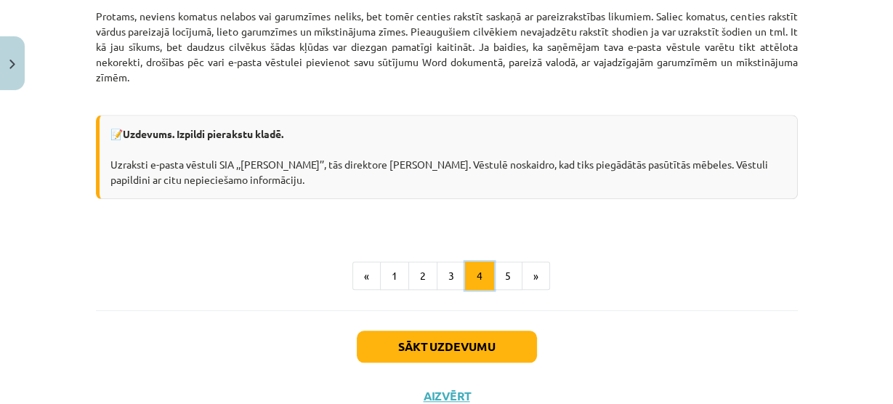
scroll to position [1194, 0]
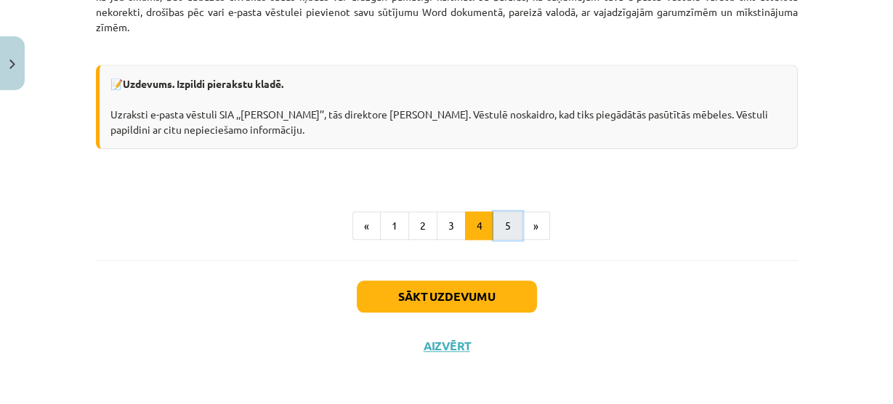
click at [493, 222] on button "5" at bounding box center [507, 225] width 29 height 29
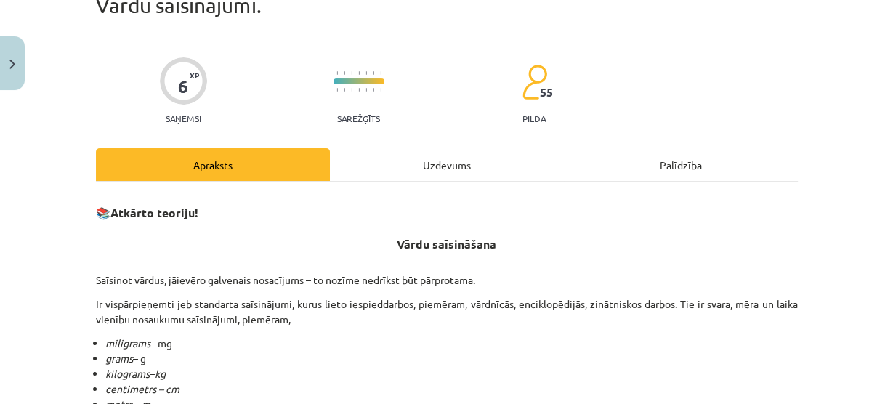
scroll to position [91, 0]
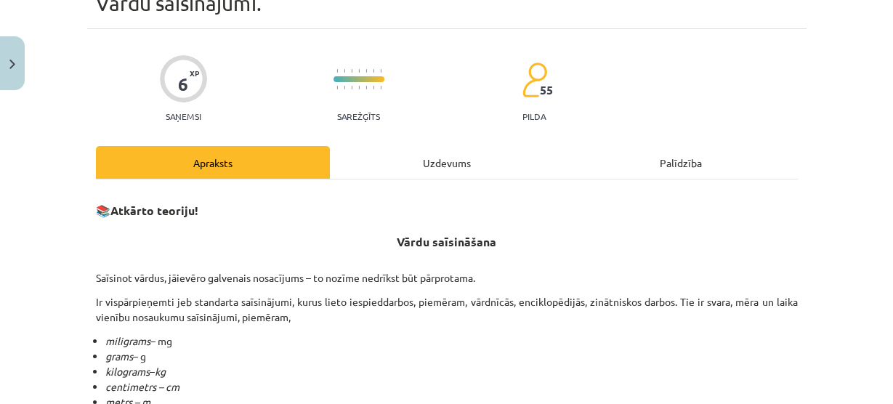
click at [432, 157] on div "Uzdevums" at bounding box center [447, 162] width 234 height 33
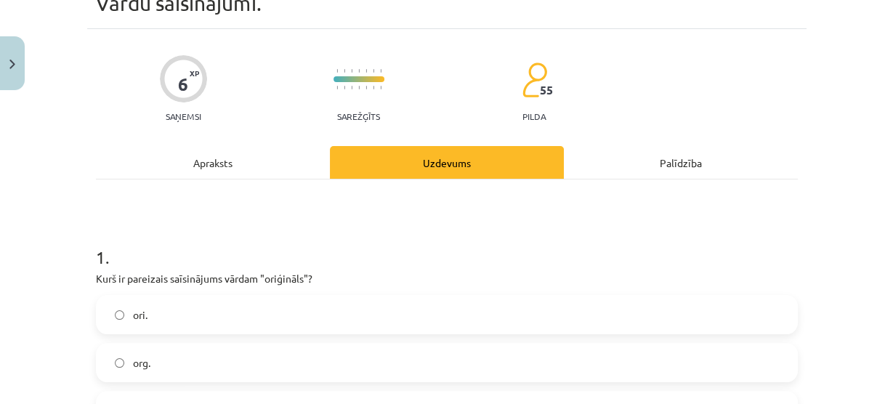
scroll to position [36, 0]
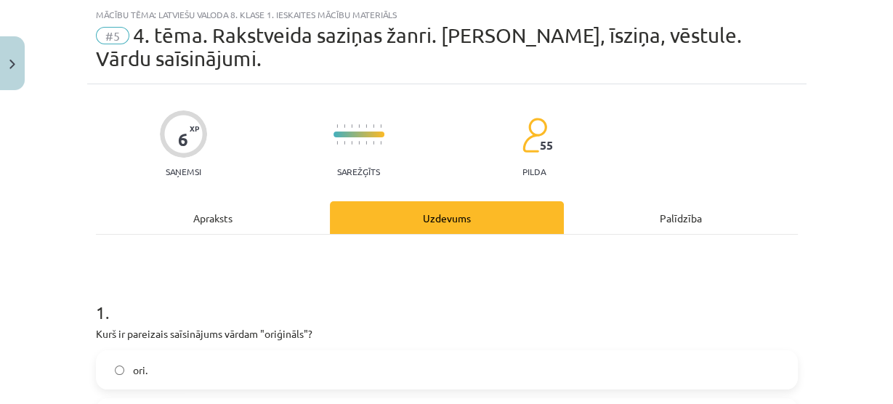
drag, startPoint x: 266, startPoint y: 250, endPoint x: 261, endPoint y: 222, distance: 28.7
click at [261, 222] on div "Apraksts" at bounding box center [213, 217] width 234 height 33
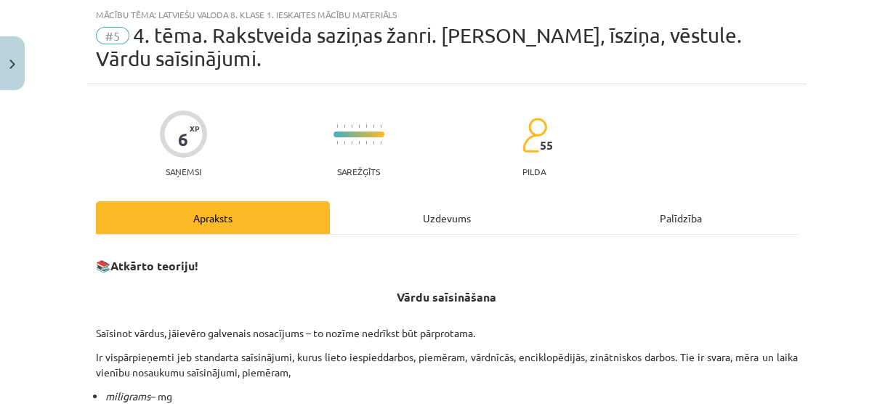
click at [337, 218] on div "Uzdevums" at bounding box center [447, 217] width 234 height 33
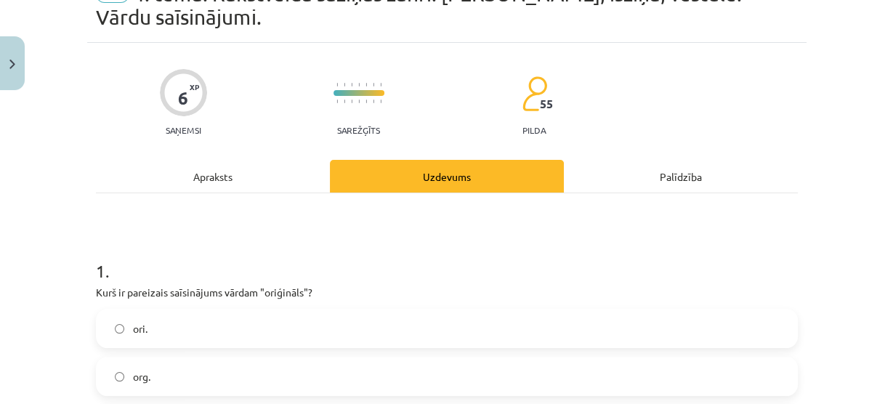
scroll to position [80, 0]
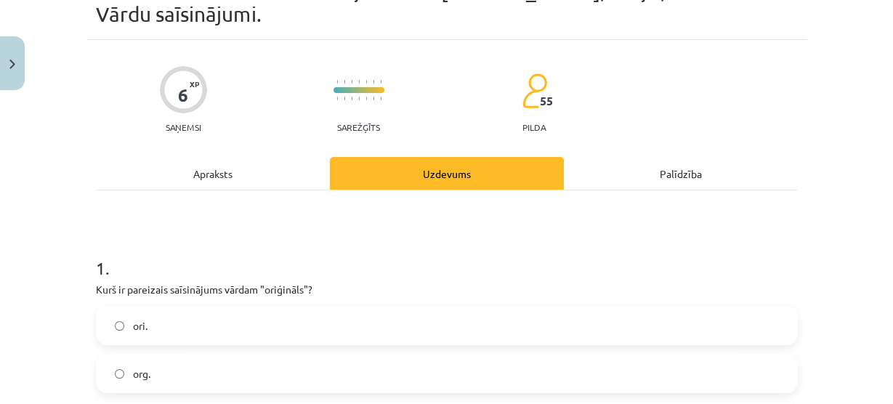
click at [276, 172] on div "Apraksts" at bounding box center [213, 173] width 234 height 33
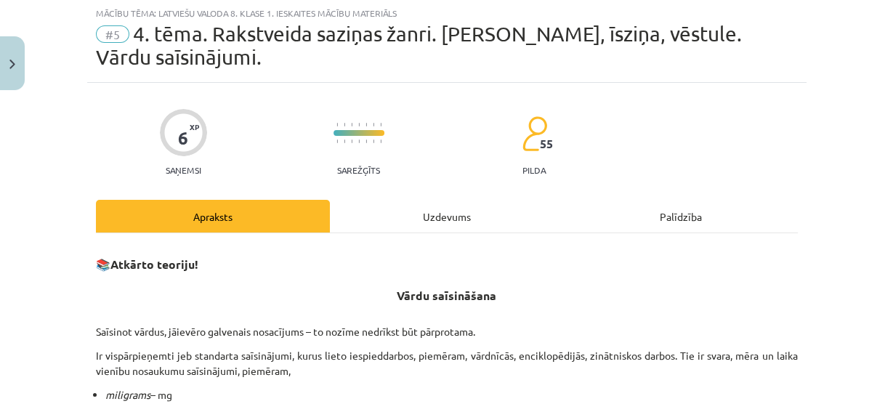
scroll to position [36, 0]
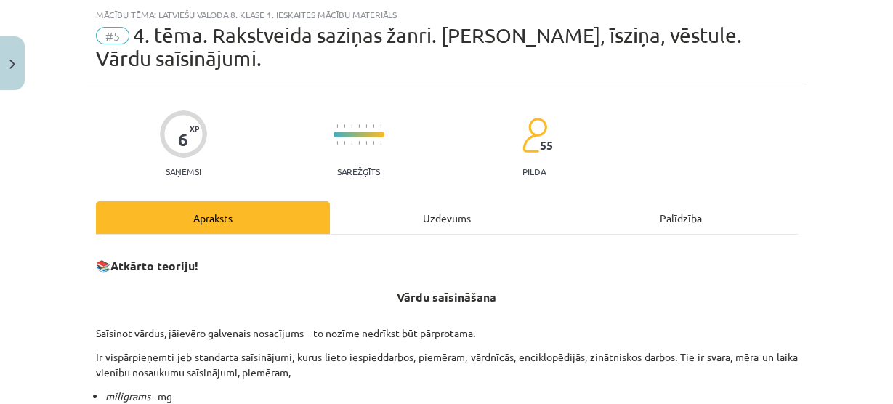
click at [398, 203] on div "Uzdevums" at bounding box center [447, 217] width 234 height 33
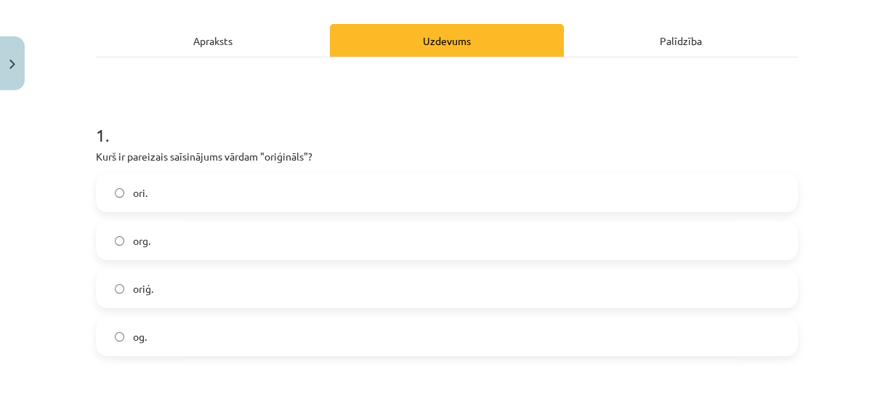
scroll to position [213, 0]
click at [181, 301] on label "oriģ." at bounding box center [446, 288] width 699 height 36
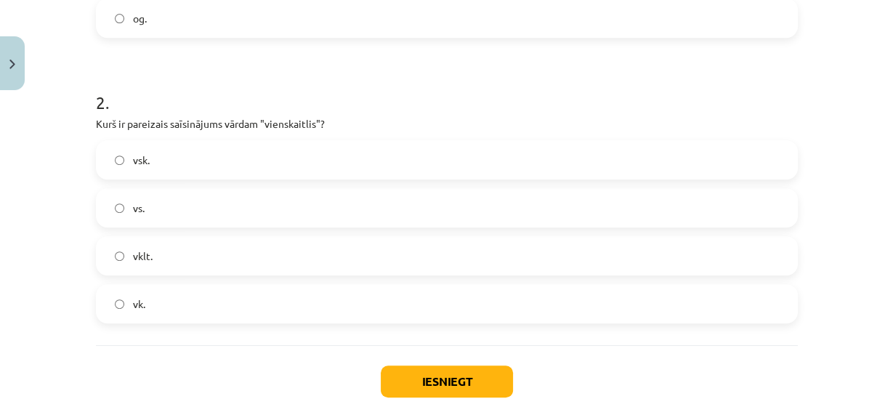
scroll to position [532, 0]
click at [171, 174] on label "vsk." at bounding box center [446, 159] width 699 height 36
click at [452, 367] on button "Iesniegt" at bounding box center [447, 381] width 132 height 32
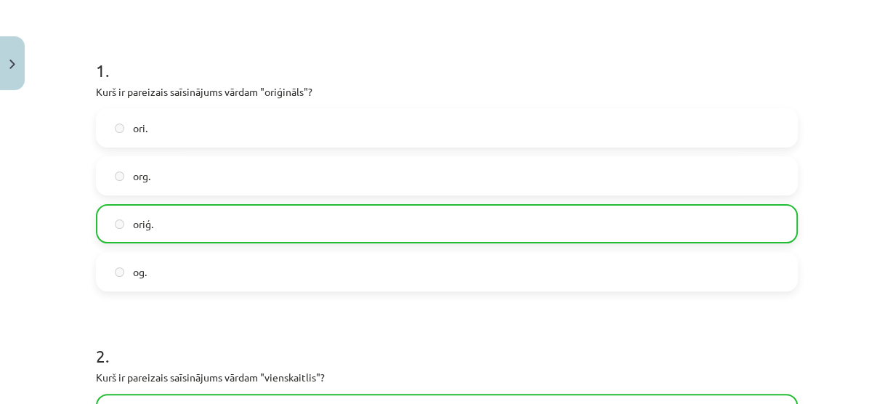
scroll to position [663, 0]
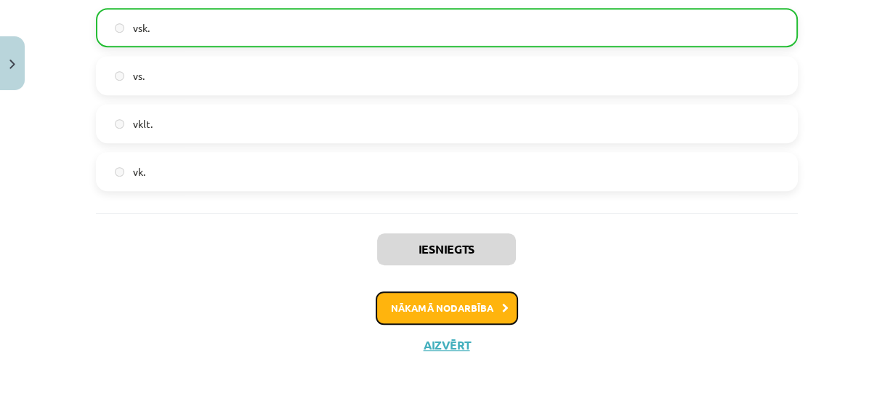
click at [434, 294] on button "Nākamā nodarbība" at bounding box center [446, 307] width 142 height 33
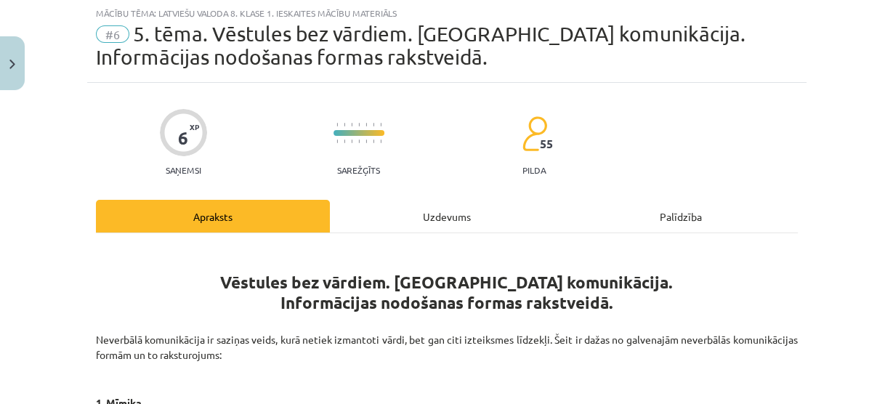
scroll to position [36, 0]
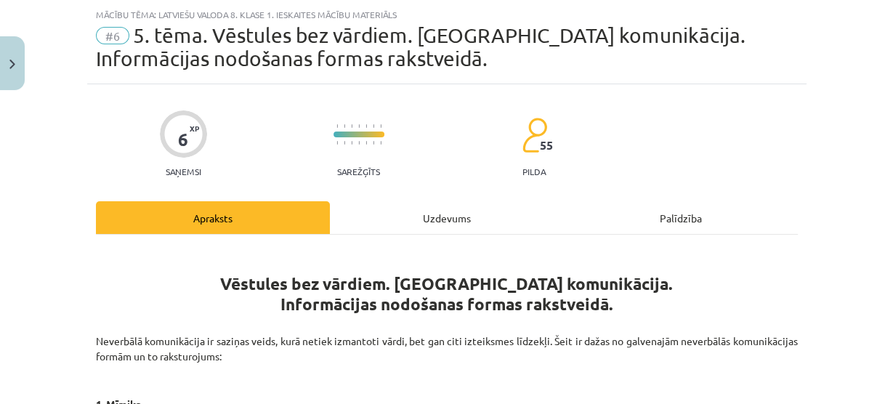
click at [460, 219] on div "Uzdevums" at bounding box center [447, 217] width 234 height 33
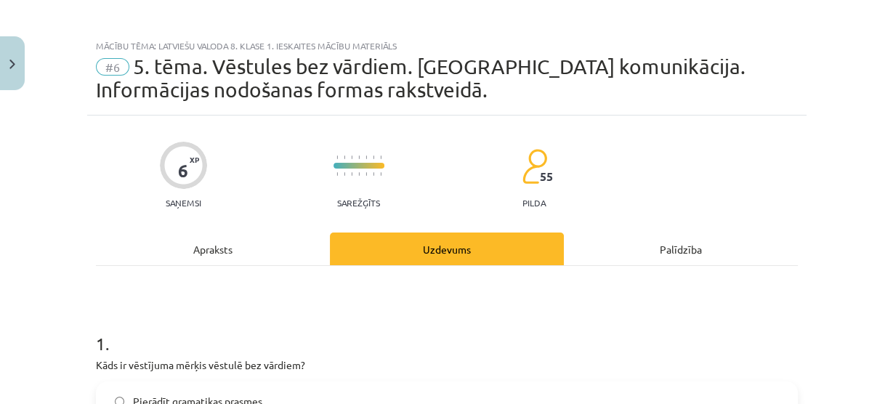
scroll to position [0, 0]
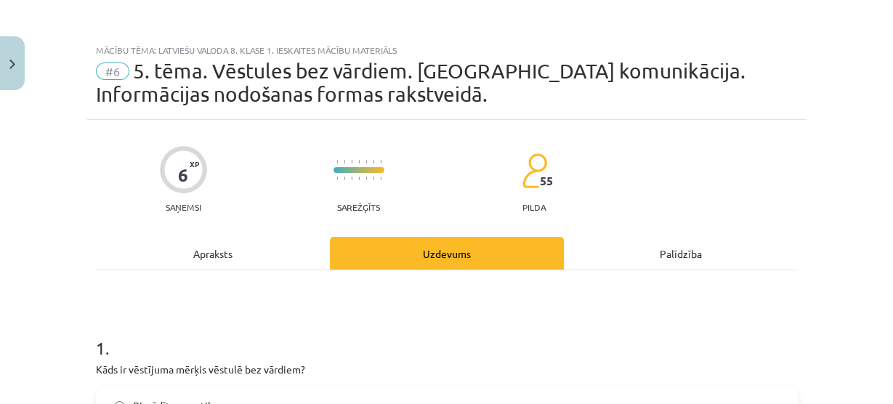
click at [267, 255] on div "Apraksts" at bounding box center [213, 253] width 234 height 33
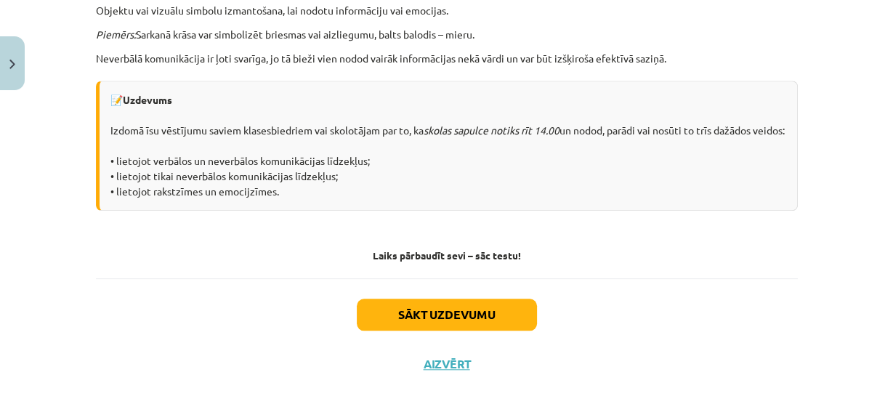
scroll to position [1149, 0]
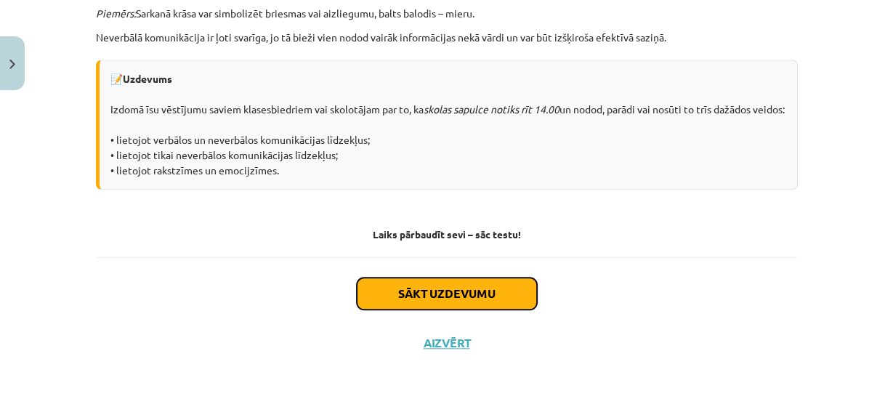
click at [438, 286] on button "Sākt uzdevumu" at bounding box center [447, 293] width 180 height 32
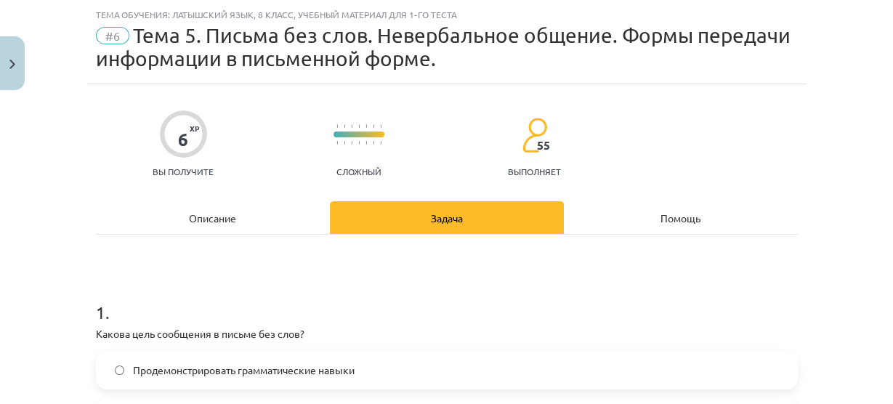
scroll to position [677, 0]
click at [651, 153] on div "6 XP Вы получите Сложный 55 выполняет" at bounding box center [447, 139] width 702 height 75
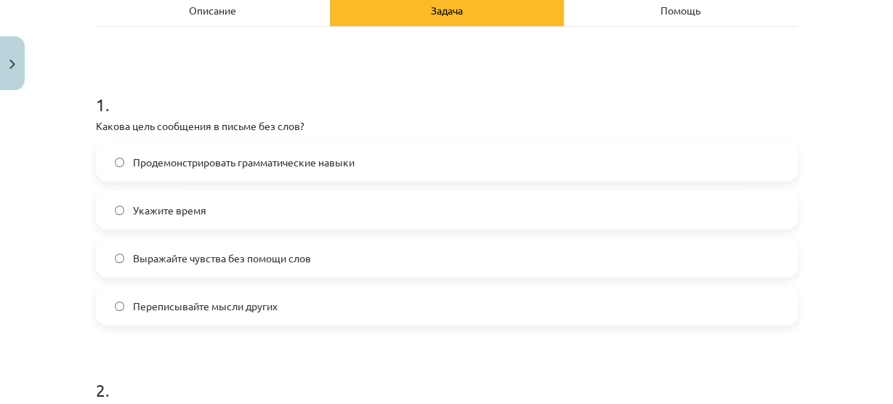
scroll to position [244, 0]
click at [227, 133] on div "1 . Какова цель сообщения в письме без слов? Продемонстрировать грамматические …" at bounding box center [447, 196] width 702 height 256
drag, startPoint x: 94, startPoint y: 118, endPoint x: 139, endPoint y: 98, distance: 49.1
click at [139, 98] on div "1 . Какова цель сообщения в письме без слов? Продемонстрировать грамматические …" at bounding box center [447, 196] width 702 height 256
click at [132, 197] on label "Укажите время" at bounding box center [446, 209] width 699 height 36
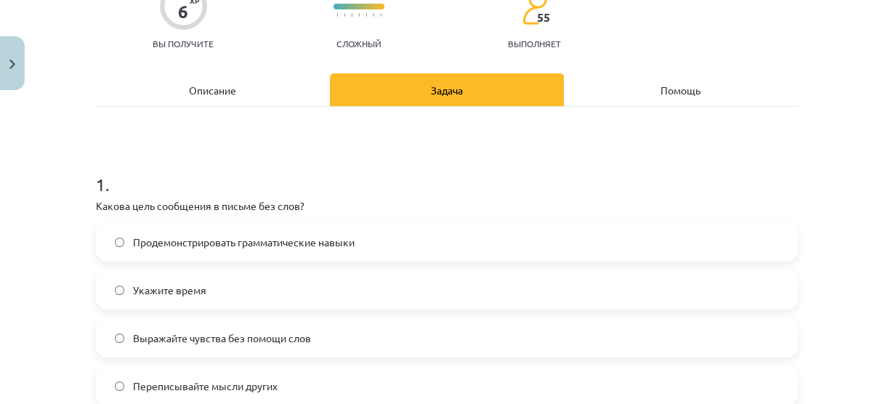
scroll to position [158, 0]
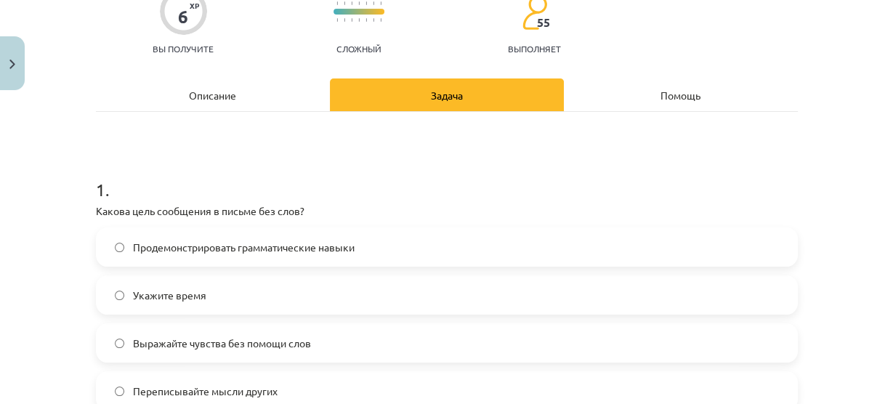
click at [163, 89] on div "Описание" at bounding box center [213, 94] width 234 height 33
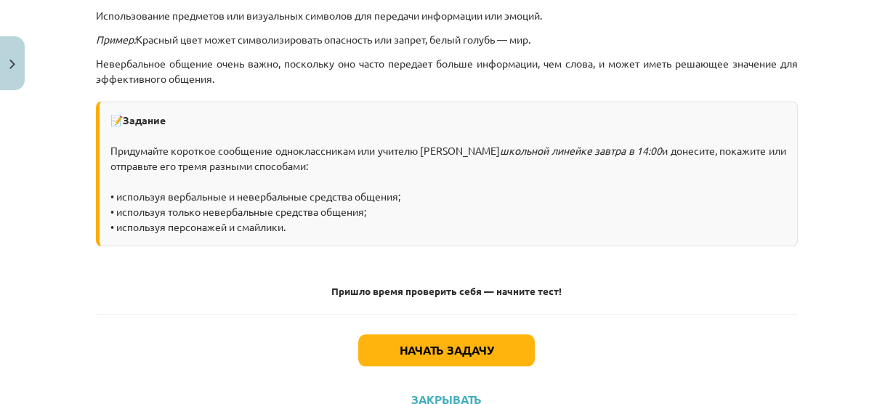
scroll to position [1208, 0]
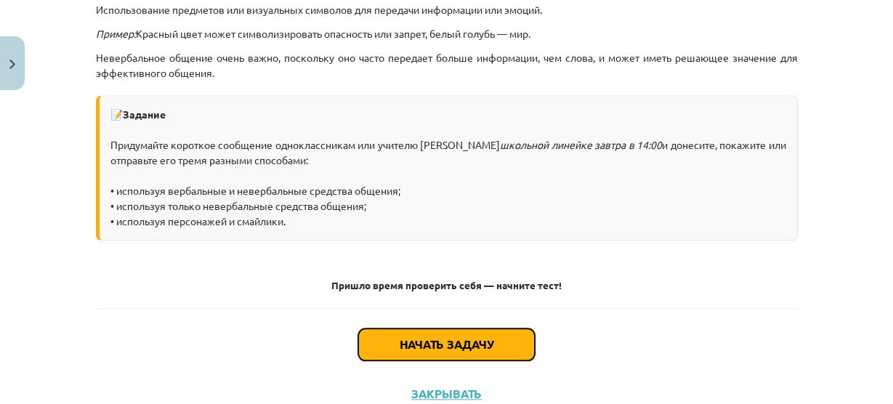
click at [375, 342] on button "Начать задачу" at bounding box center [446, 344] width 176 height 32
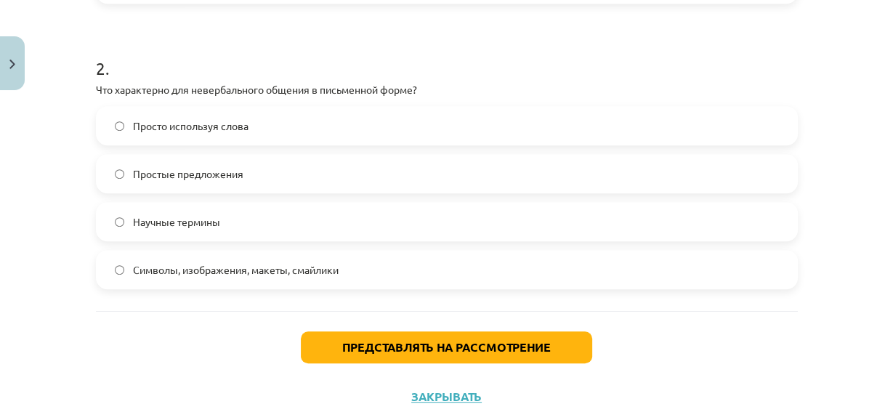
scroll to position [0, 0]
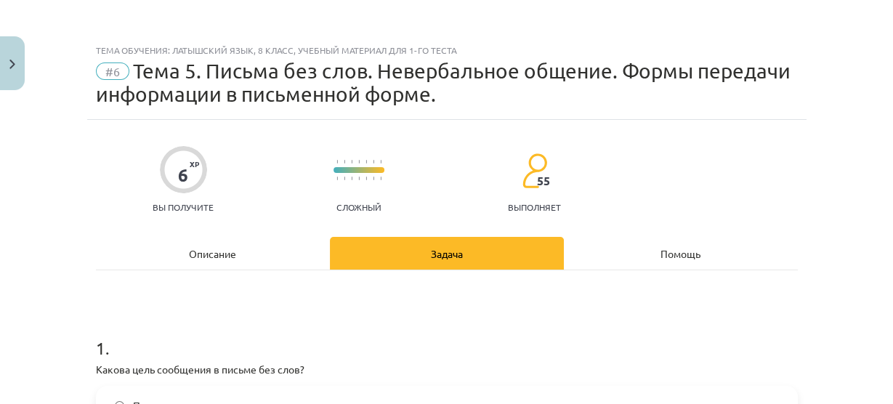
click at [259, 256] on div "Описание" at bounding box center [213, 253] width 234 height 33
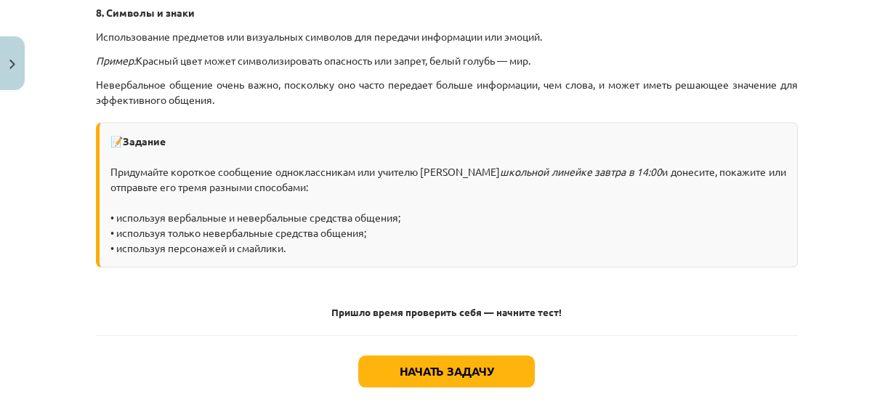
scroll to position [1187, 0]
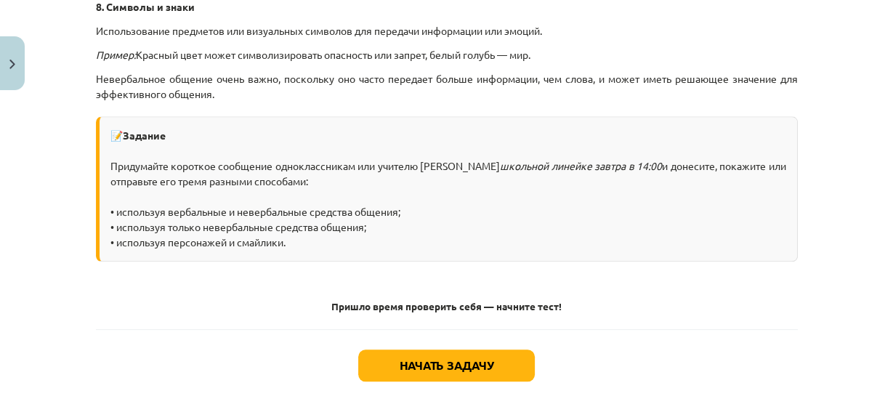
click at [447, 343] on div "Начать задачу Закрывать" at bounding box center [447, 380] width 702 height 102
click at [455, 353] on button "Начать задачу" at bounding box center [446, 365] width 176 height 32
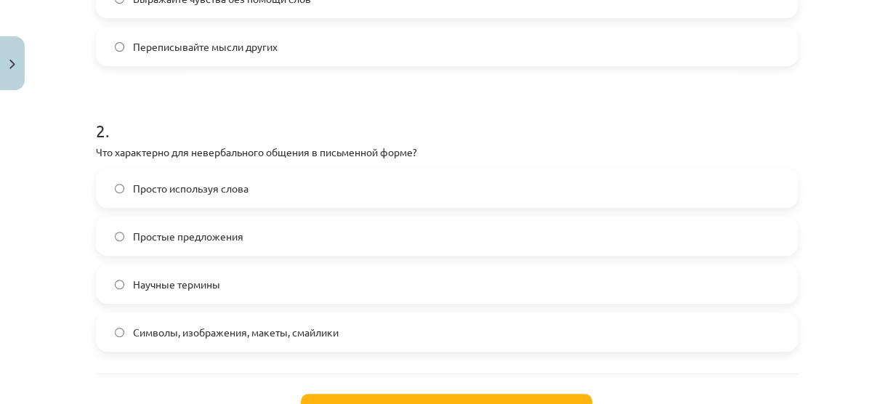
scroll to position [503, 0]
click at [316, 328] on font "Символы, изображения, макеты, смайлики" at bounding box center [236, 331] width 206 height 13
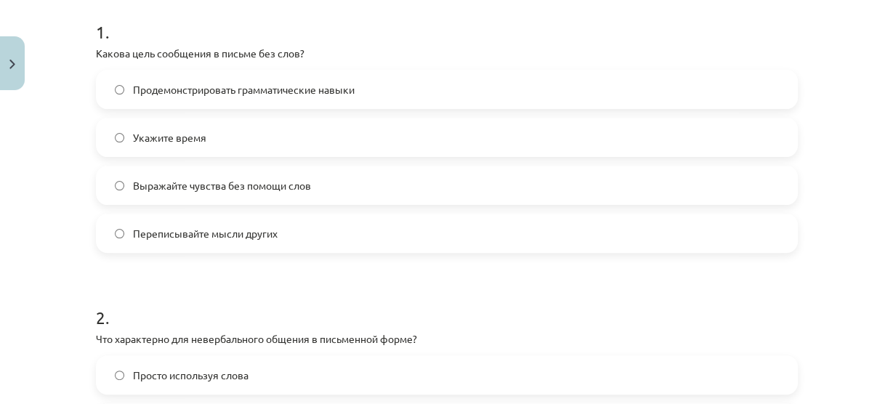
scroll to position [314, 0]
click at [271, 233] on font "Переписывайте мысли других" at bounding box center [205, 234] width 145 height 13
click at [306, 176] on label "Выражайте чувства без помощи слов" at bounding box center [446, 186] width 699 height 36
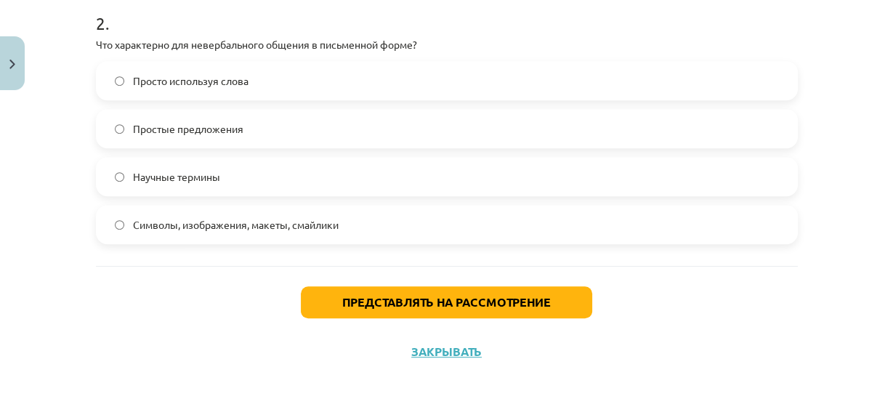
scroll to position [617, 0]
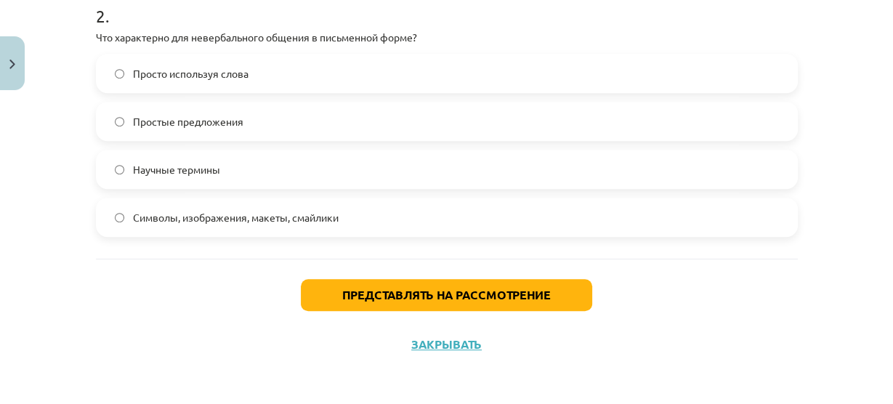
click at [328, 276] on div "Представлять на рассмотрение Закрывать" at bounding box center [447, 310] width 702 height 102
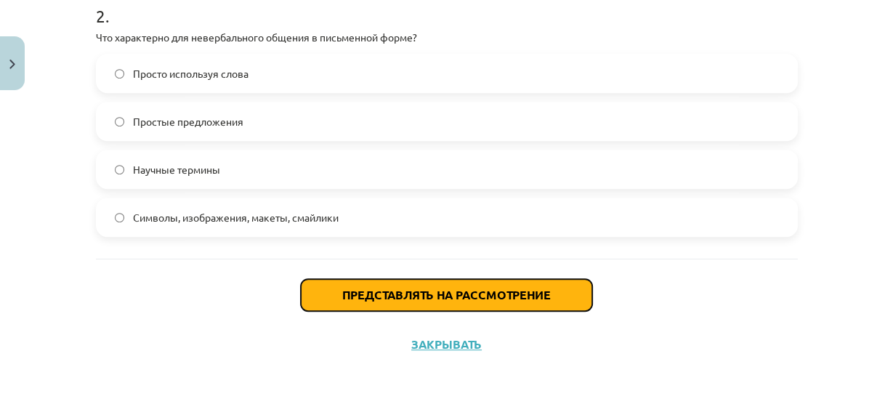
click at [342, 299] on font "Представлять на рассмотрение" at bounding box center [446, 294] width 208 height 15
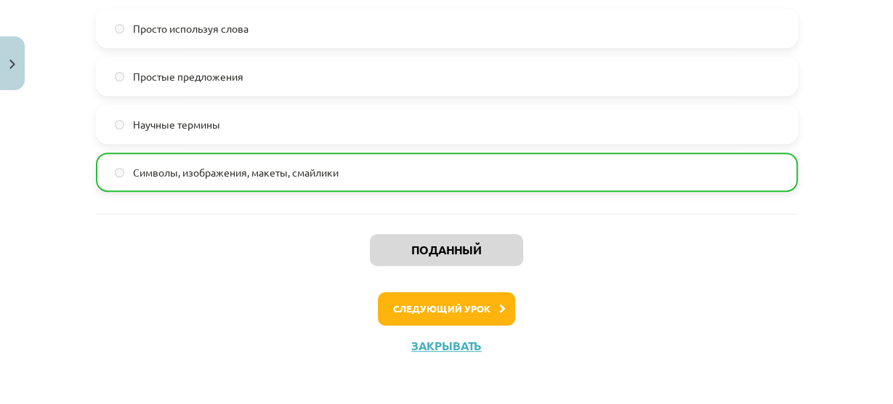
scroll to position [663, 0]
click at [426, 304] on font "Следующий урок" at bounding box center [441, 307] width 97 height 12
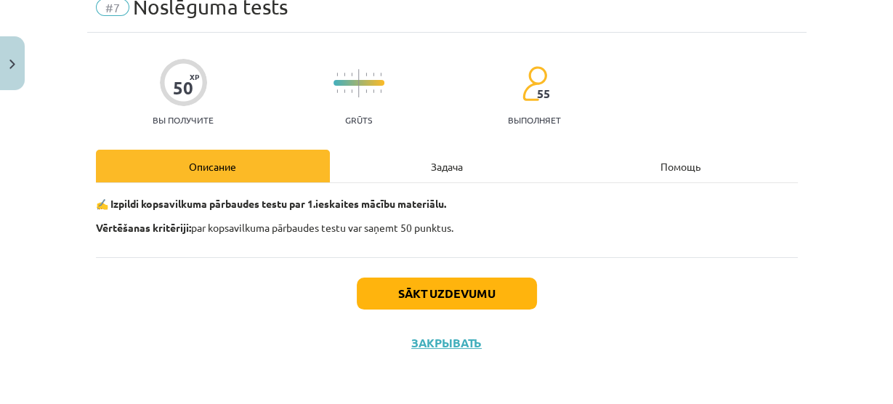
scroll to position [36, 0]
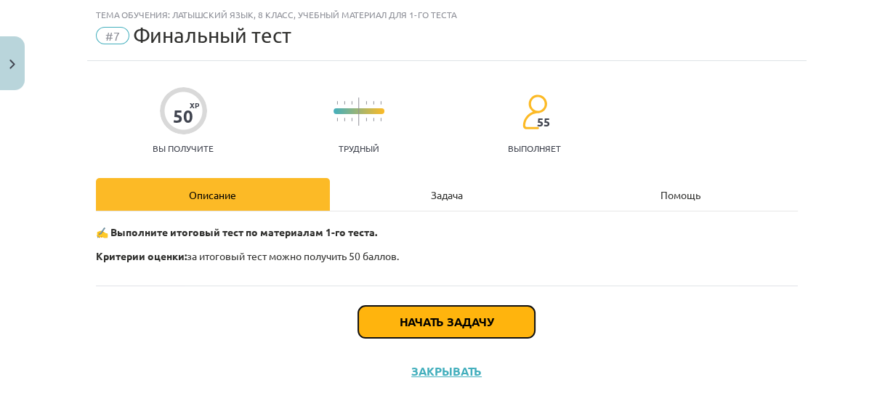
click at [421, 321] on font "Начать задачу" at bounding box center [446, 321] width 94 height 15
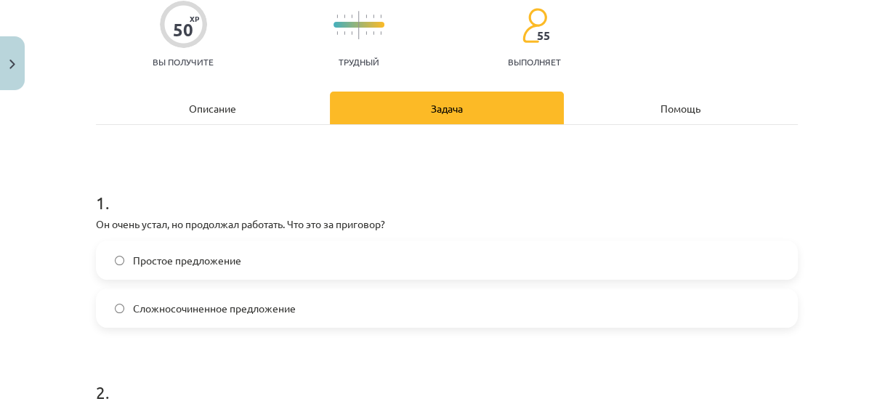
scroll to position [129, 0]
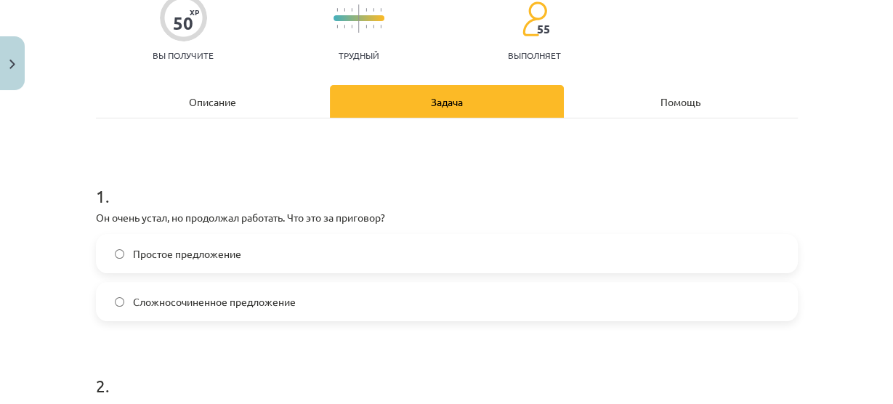
click at [316, 272] on div "Простое предложение Сложносочиненное предложение" at bounding box center [447, 277] width 702 height 87
click at [306, 267] on label "Простое предложение" at bounding box center [446, 253] width 699 height 36
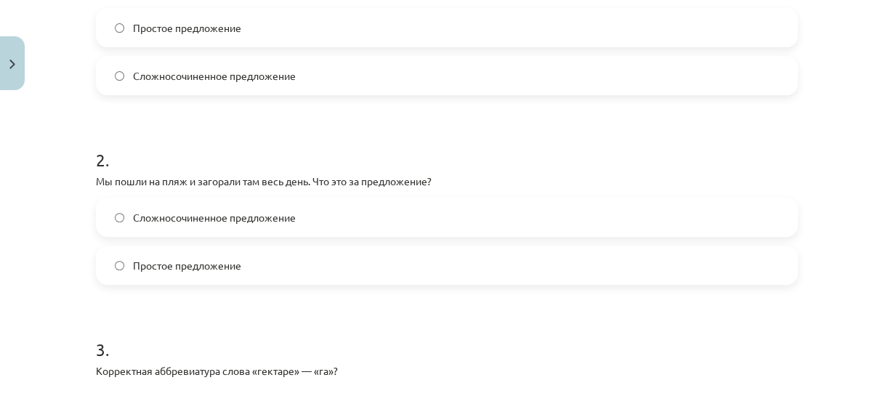
scroll to position [357, 0]
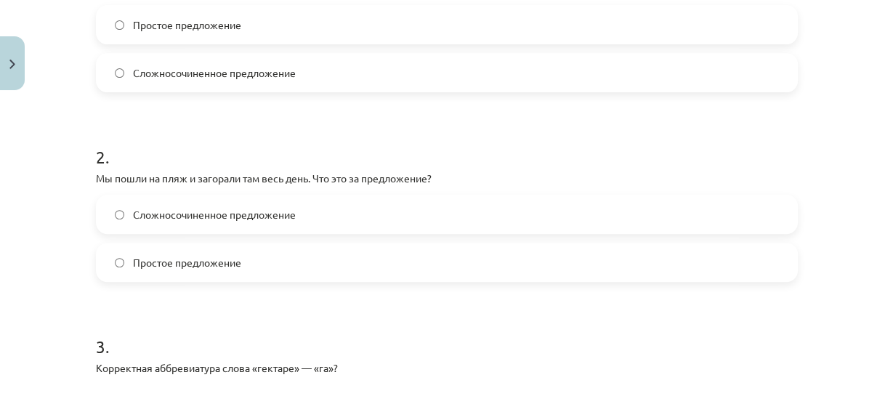
click at [120, 259] on label "Простое предложение" at bounding box center [446, 262] width 699 height 36
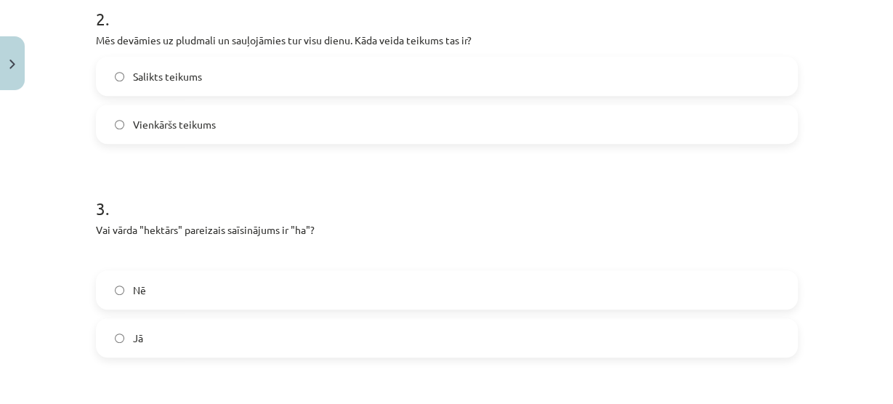
scroll to position [643, 0]
click at [580, 231] on p "Vai vārda "hektārs" pareizais saīsinājums ir "ha"?" at bounding box center [447, 229] width 702 height 15
click at [255, 336] on label "Jā" at bounding box center [446, 338] width 699 height 36
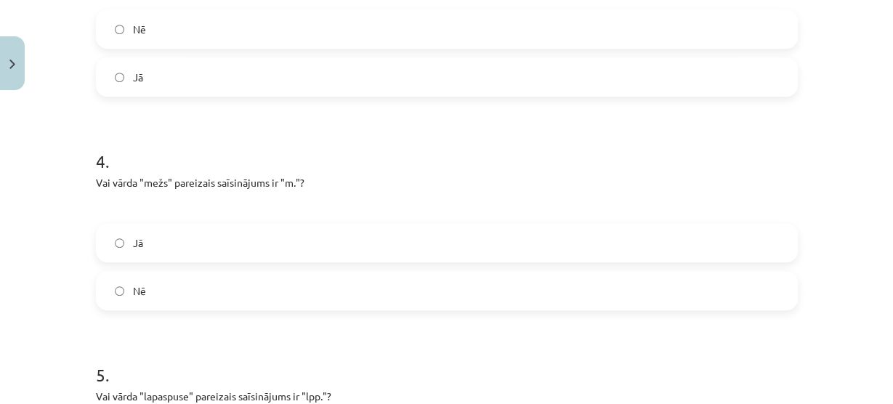
scroll to position [757, 0]
click at [261, 296] on label "Nē" at bounding box center [446, 289] width 699 height 36
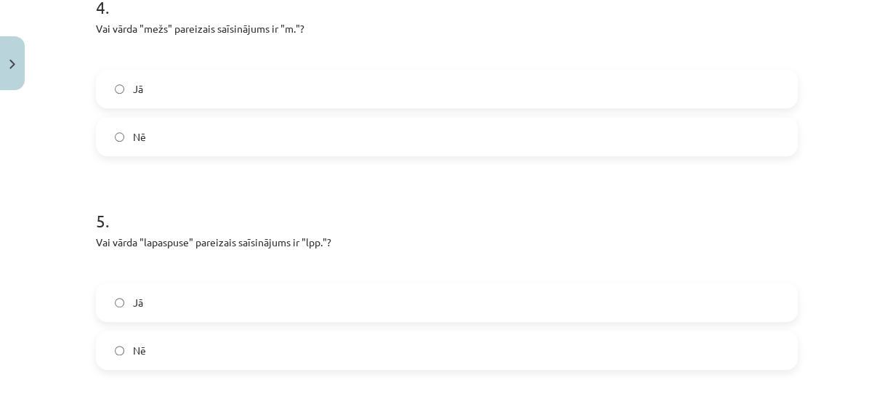
scroll to position [910, 0]
click at [249, 317] on label "Jā" at bounding box center [446, 302] width 699 height 36
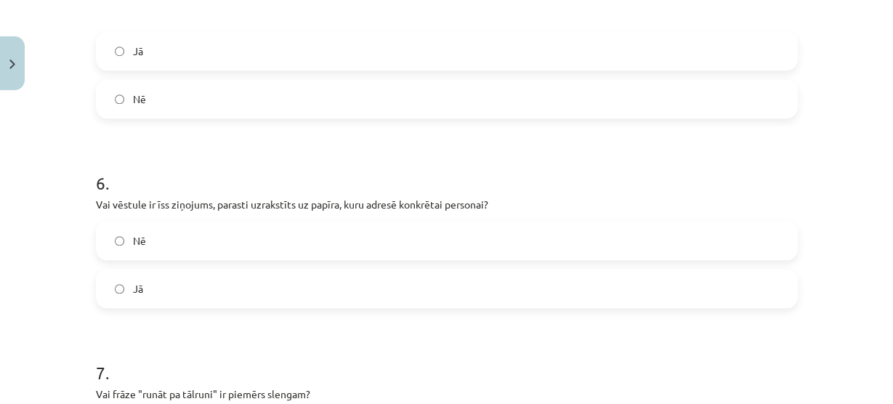
scroll to position [1162, 0]
click at [281, 291] on label "Jā" at bounding box center [446, 287] width 699 height 36
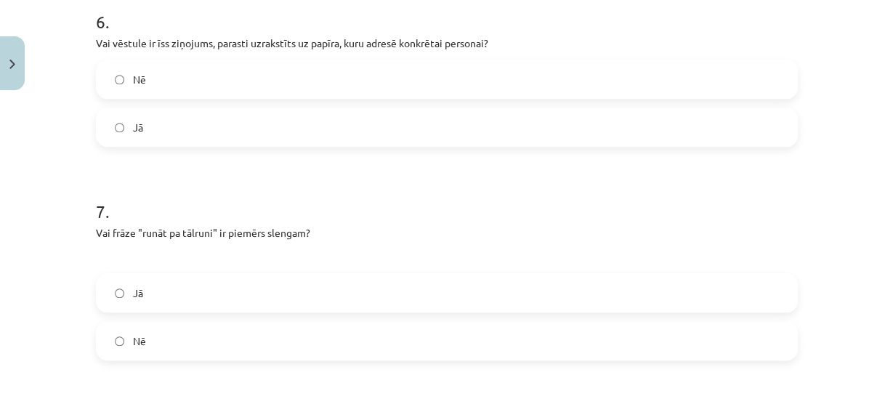
scroll to position [643, 0]
click at [571, 155] on form "1 . Viņš bija ļoti noguris, tomēr viņš turpināja strādāt. Kāda veida teikums ta…" at bounding box center [447, 39] width 702 height 2145
click at [367, 346] on label "Nē" at bounding box center [446, 340] width 699 height 36
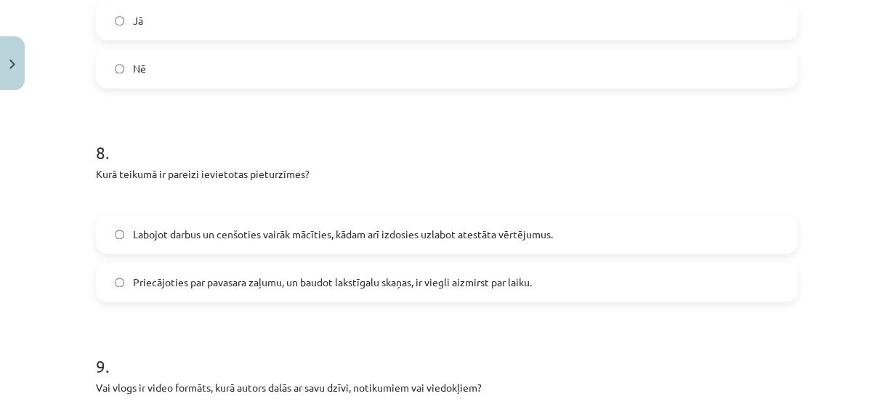
scroll to position [1596, 0]
click at [248, 285] on span "Priecājoties par pavasara zaļumu, un baudot lakstīgalu skaņas, ir viegli aizmir…" at bounding box center [332, 281] width 399 height 15
click at [249, 237] on span "Labojot darbus un cenšoties vairāk mācīties, kādam arī izdosies uzlabot atestāt…" at bounding box center [343, 233] width 420 height 15
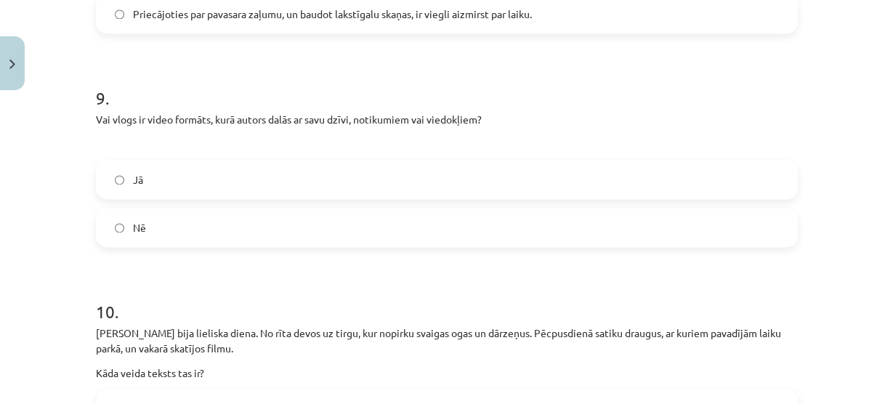
scroll to position [1864, 0]
click at [280, 182] on label "Jā" at bounding box center [446, 178] width 699 height 36
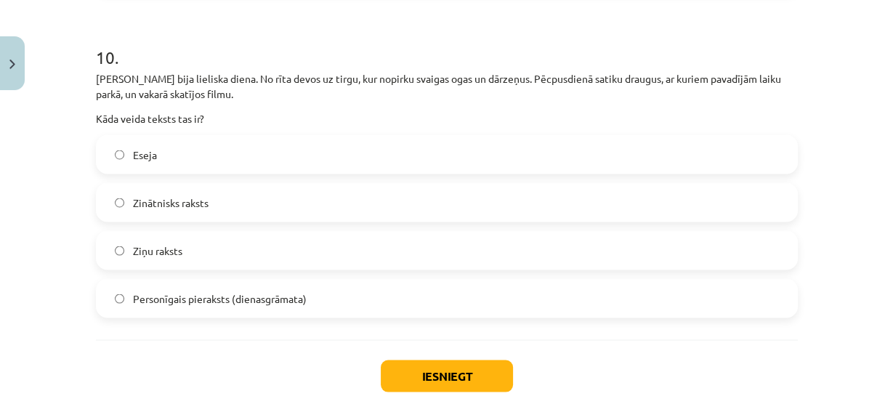
scroll to position [677, 0]
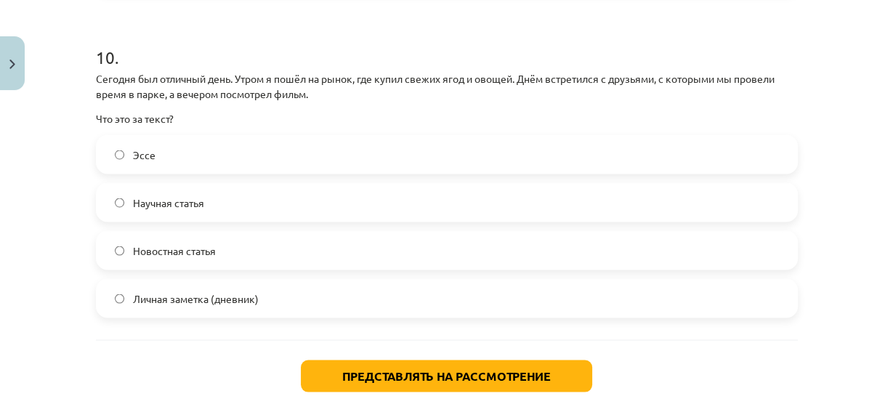
click at [221, 300] on font "Личная заметка (дневник)" at bounding box center [196, 297] width 126 height 13
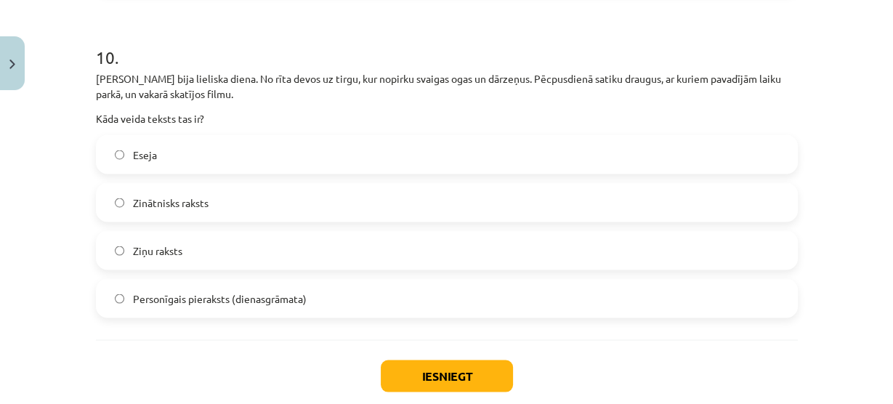
scroll to position [643, 0]
click at [530, 85] on p "Šodien bija lieliska diena. No rīta devos uz tirgu, kur nopirku svaigas ogas un…" at bounding box center [447, 86] width 702 height 31
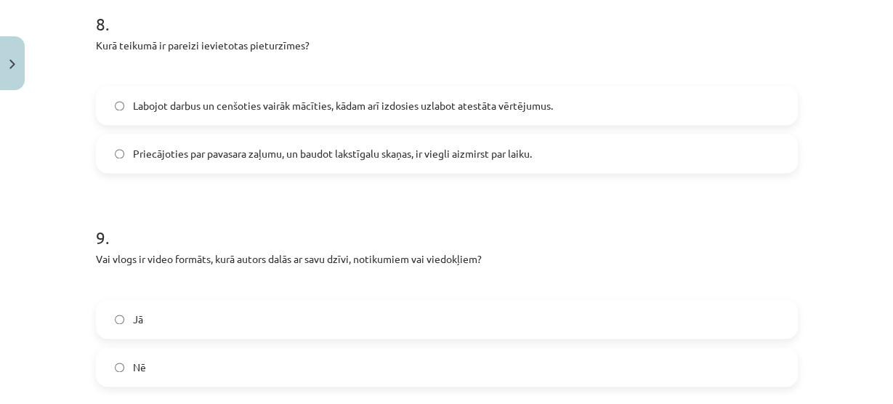
scroll to position [2198, 0]
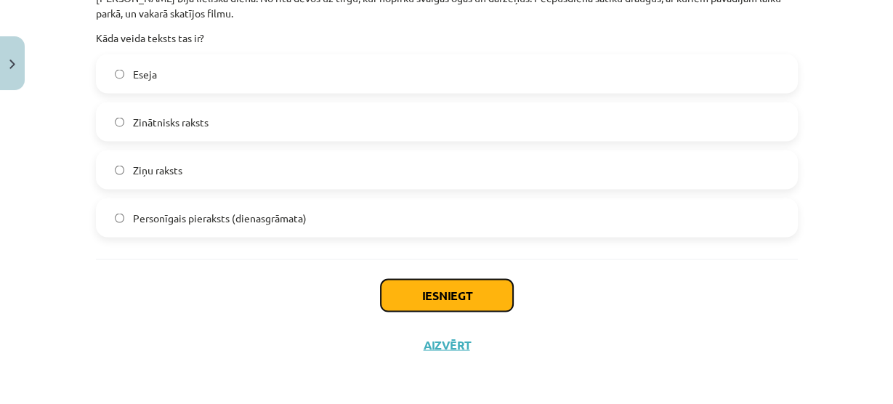
click at [466, 293] on button "Iesniegt" at bounding box center [447, 295] width 132 height 32
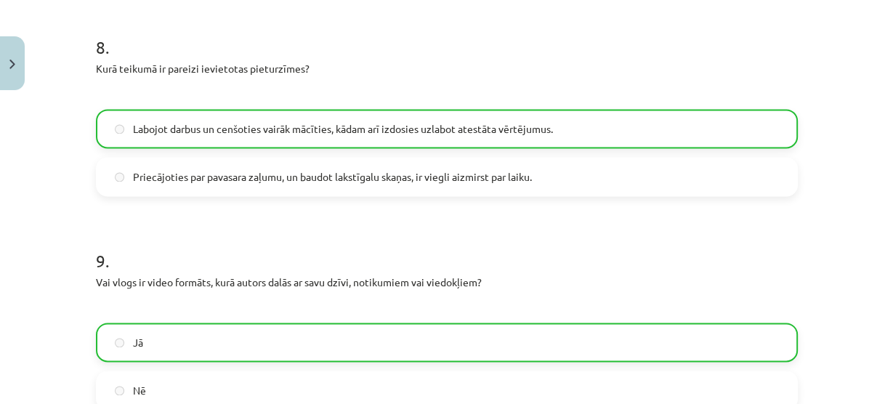
scroll to position [2243, 0]
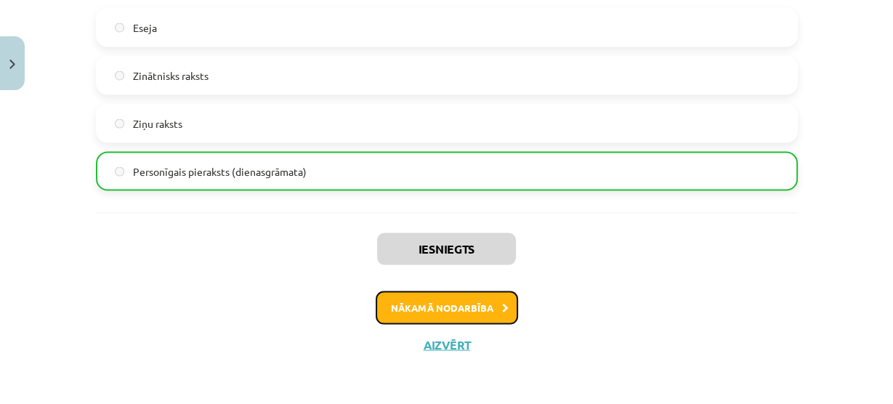
click at [444, 310] on button "Nākamā nodarbība" at bounding box center [446, 307] width 142 height 33
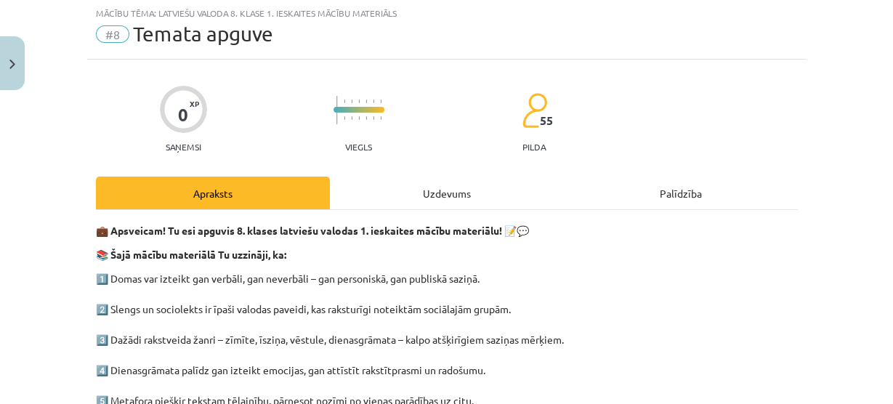
scroll to position [36, 0]
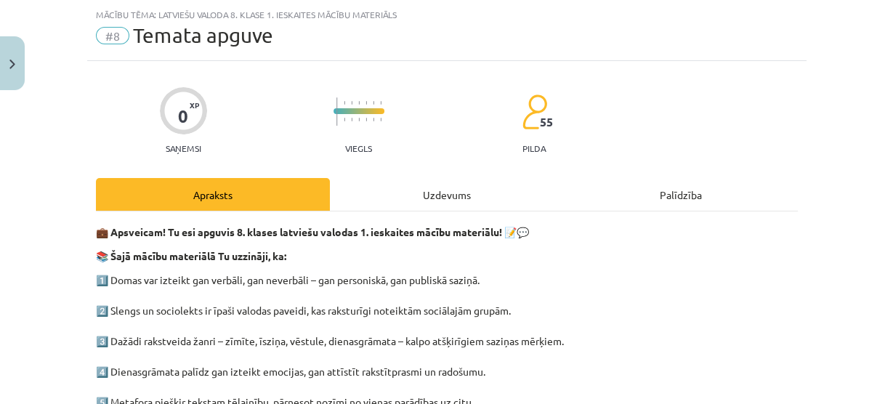
click at [427, 183] on div "Uzdevums" at bounding box center [447, 194] width 234 height 33
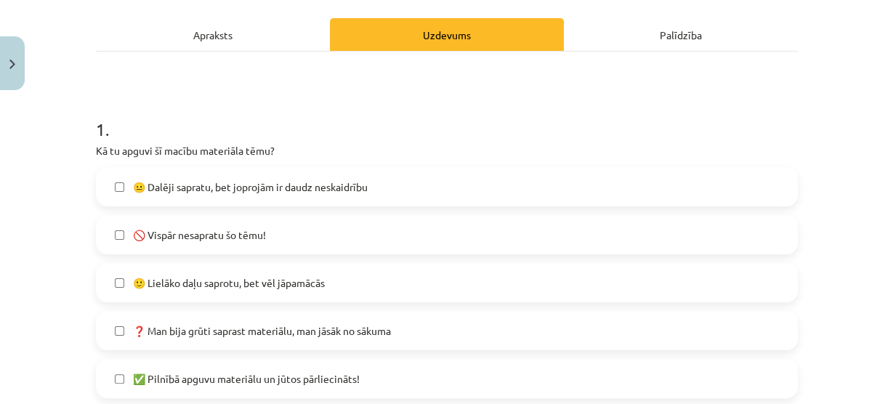
scroll to position [203, 0]
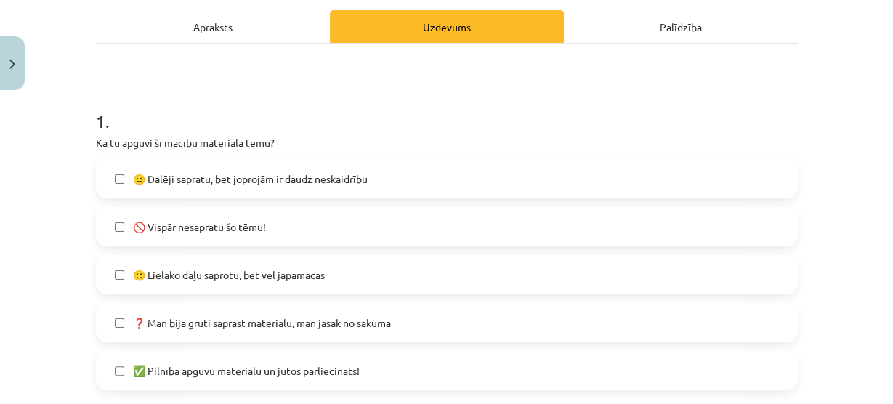
click at [224, 268] on span "🙂 Lielāko daļu saprotu, bet vēl jāpamācās" at bounding box center [229, 274] width 192 height 15
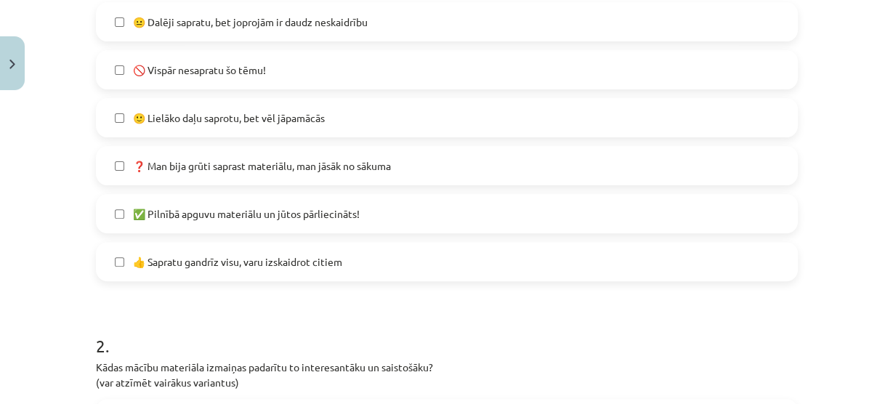
scroll to position [331, 0]
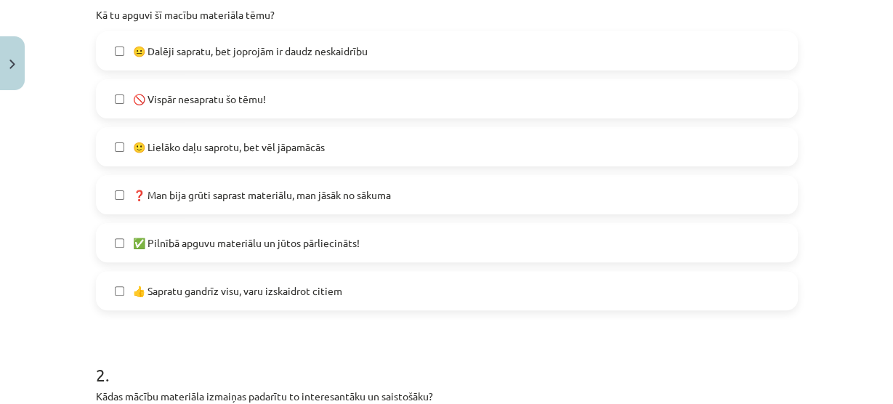
click at [169, 56] on span "😐 Dalēji sapratu, bet joprojām ir daudz neskaidrību" at bounding box center [250, 51] width 235 height 15
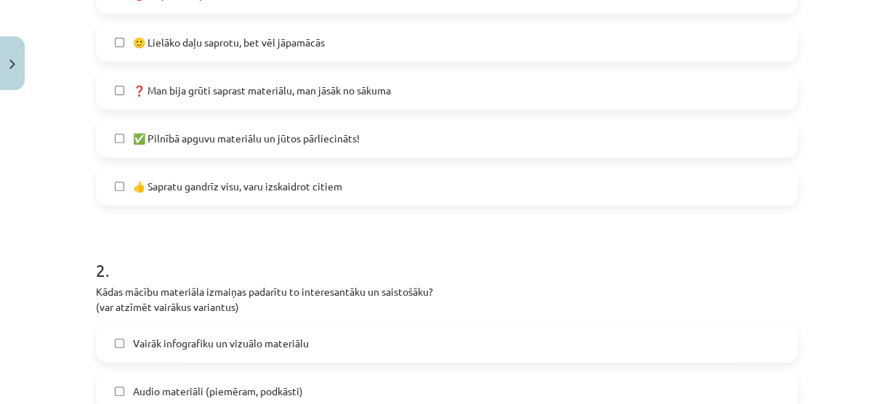
scroll to position [436, 0]
click at [168, 54] on label "🙂 Lielāko daļu saprotu, bet vēl jāpamācās" at bounding box center [446, 42] width 699 height 36
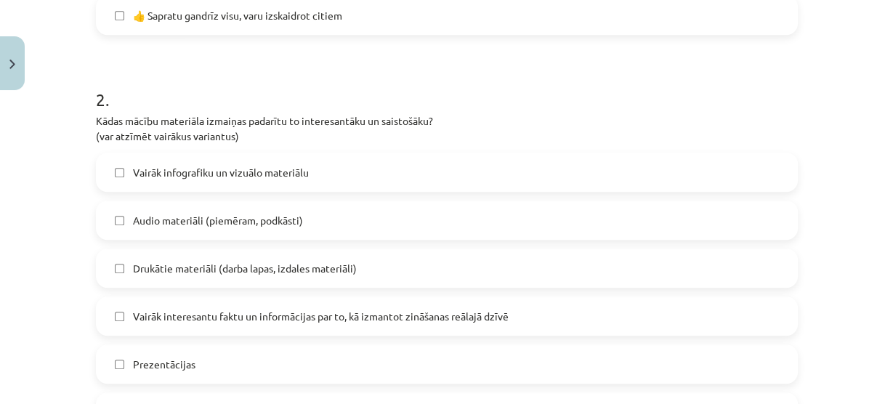
scroll to position [607, 0]
click at [122, 215] on label "Audio materiāli (piemēram, podkāsti)" at bounding box center [446, 219] width 699 height 36
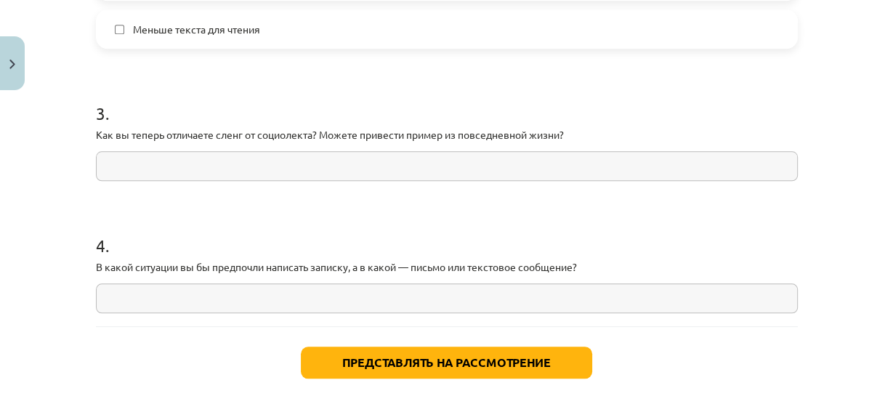
scroll to position [677, 0]
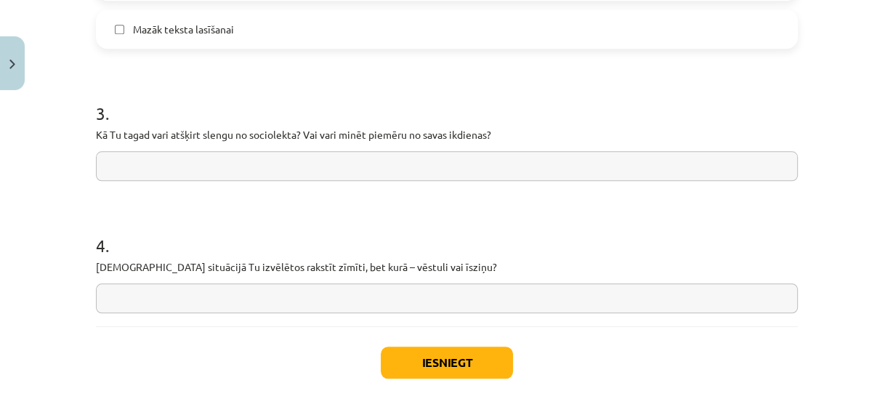
click at [599, 163] on input "text" at bounding box center [447, 166] width 702 height 30
type input "**********"
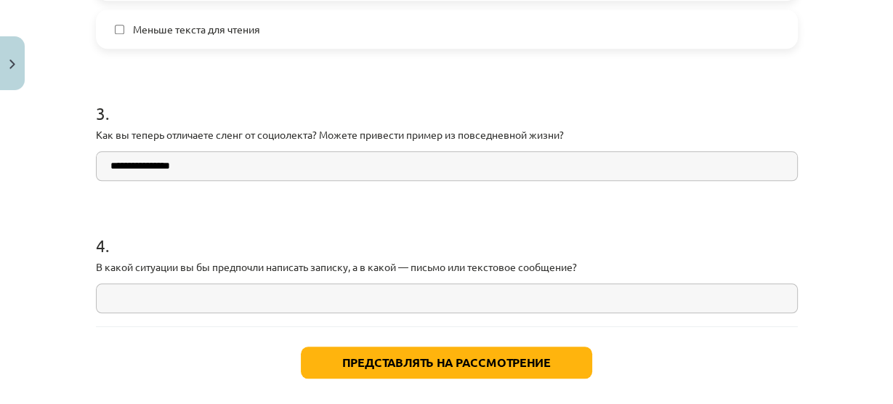
scroll to position [677, 0]
click at [617, 86] on h1 "3 ." at bounding box center [447, 100] width 702 height 45
click at [468, 293] on input "text" at bounding box center [447, 298] width 702 height 30
click at [468, 293] on input "******" at bounding box center [447, 298] width 702 height 30
type input "*"
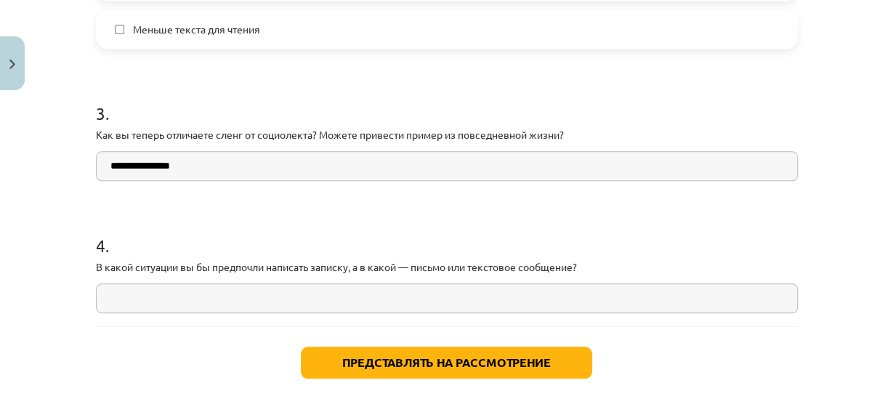
click at [333, 171] on input "**********" at bounding box center [447, 166] width 702 height 30
type input "*"
click at [218, 154] on input "*********" at bounding box center [447, 166] width 702 height 30
type input "*********"
click at [145, 291] on input "text" at bounding box center [447, 298] width 702 height 30
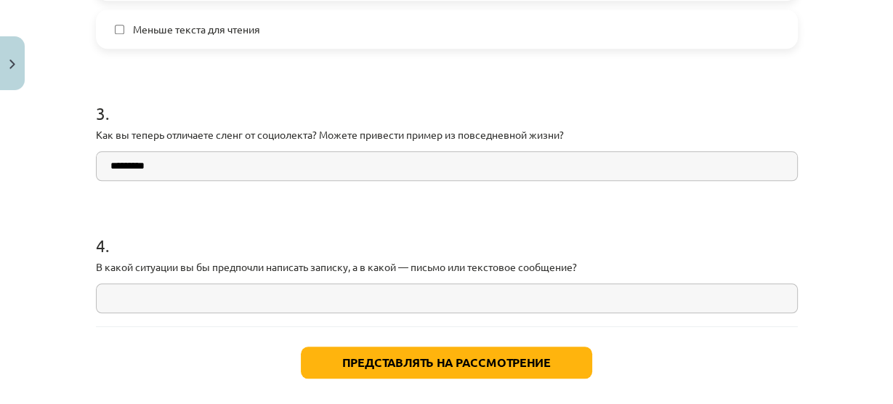
click at [235, 299] on input "text" at bounding box center [447, 298] width 702 height 30
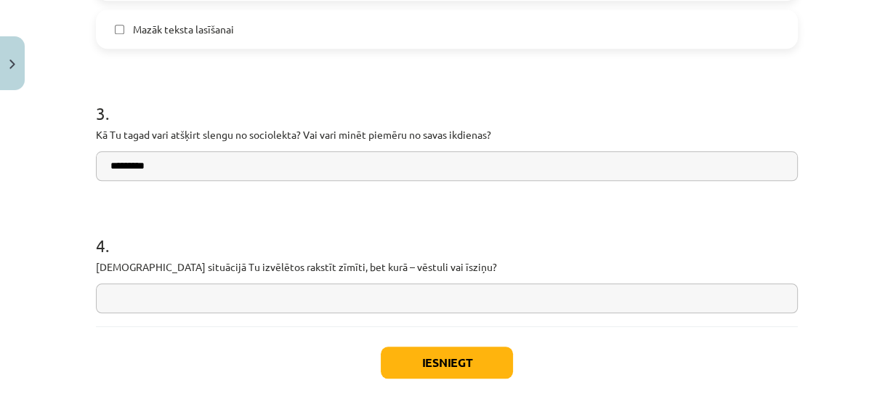
scroll to position [643, 0]
click at [479, 299] on input "text" at bounding box center [447, 298] width 702 height 30
click at [285, 263] on p "Kurā situācijā Tu izvēlētos rakstīt zīmīti, bet kurā – vēstuli vai īsziņu?" at bounding box center [447, 266] width 702 height 15
click at [266, 298] on input "****" at bounding box center [447, 298] width 702 height 30
drag, startPoint x: 263, startPoint y: 297, endPoint x: 248, endPoint y: 295, distance: 15.4
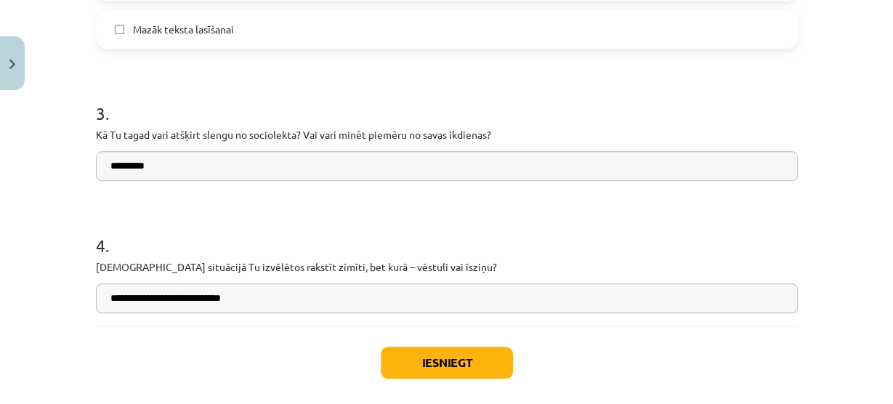
click at [248, 295] on input "**********" at bounding box center [447, 298] width 702 height 30
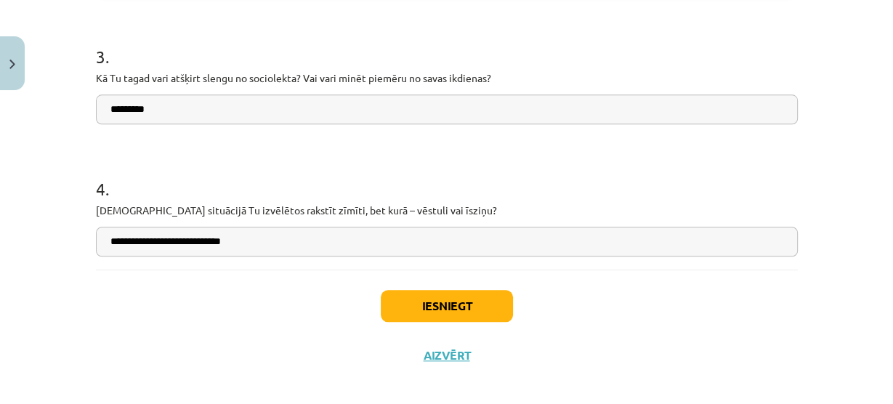
scroll to position [1286, 0]
type input "**********"
click at [404, 307] on button "Iesniegt" at bounding box center [447, 305] width 132 height 32
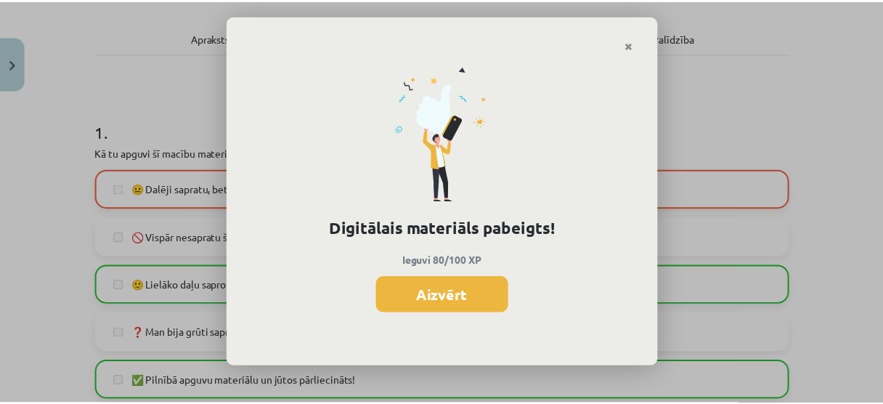
scroll to position [187, 0]
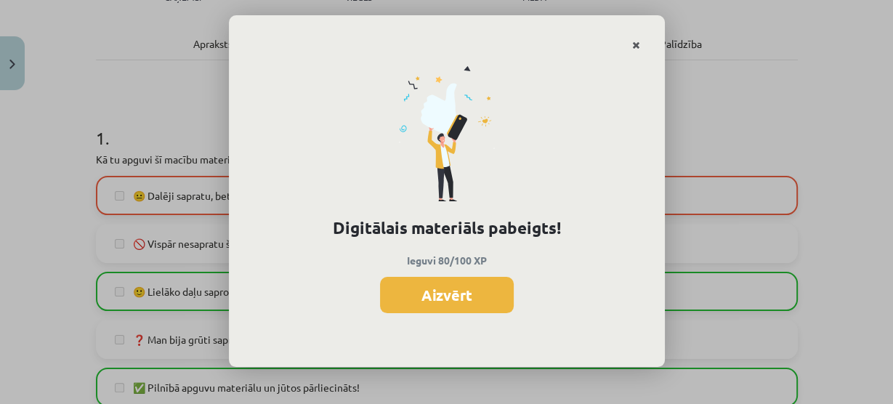
click at [646, 46] on link "Close" at bounding box center [635, 45] width 25 height 28
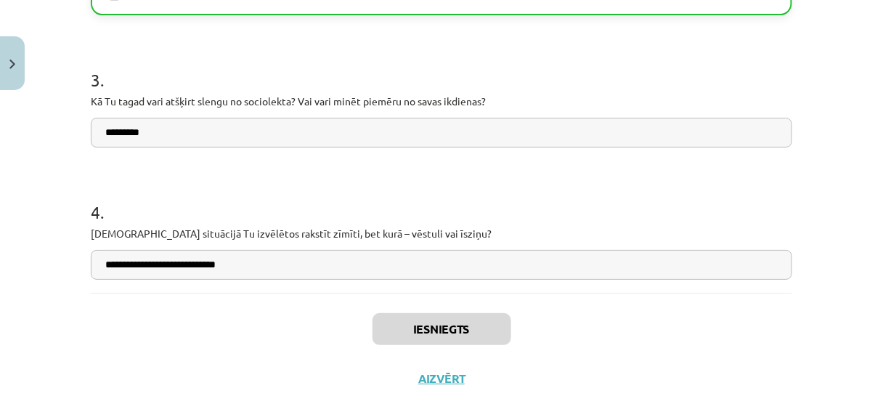
scroll to position [1262, 0]
drag, startPoint x: 442, startPoint y: 366, endPoint x: 438, endPoint y: 402, distance: 35.9
click at [438, 402] on div "Mācību tēma: Latviešu valoda 8. klase 1. ieskaites mācību materiāls #8 Temata a…" at bounding box center [441, 202] width 883 height 404
click at [434, 381] on button "Aizvērt" at bounding box center [441, 378] width 55 height 15
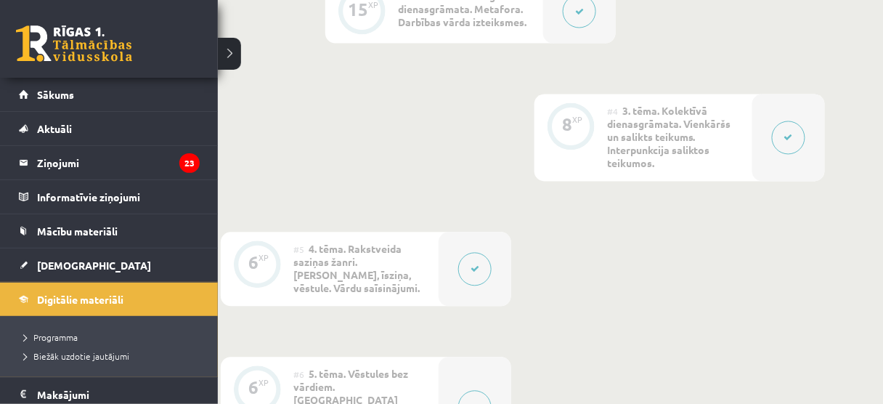
click at [28, 66] on div "0 Dāvanas 2639 mP 407 xp" at bounding box center [109, 39] width 218 height 78
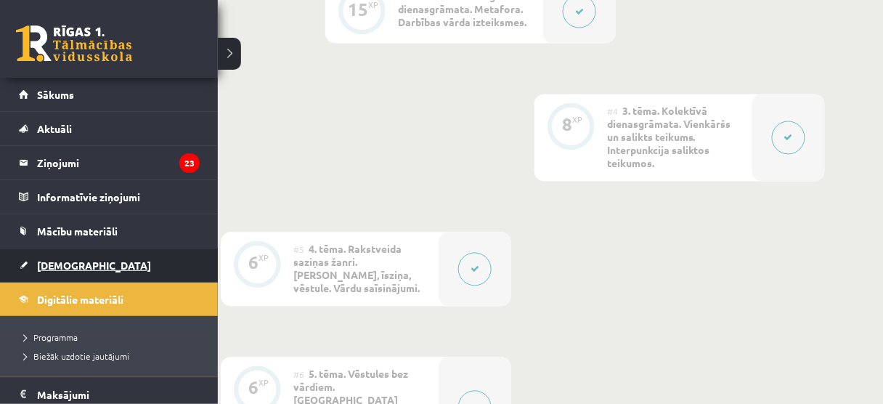
click at [70, 264] on span "[DEMOGRAPHIC_DATA]" at bounding box center [94, 265] width 114 height 13
